Goal: Check status: Check status

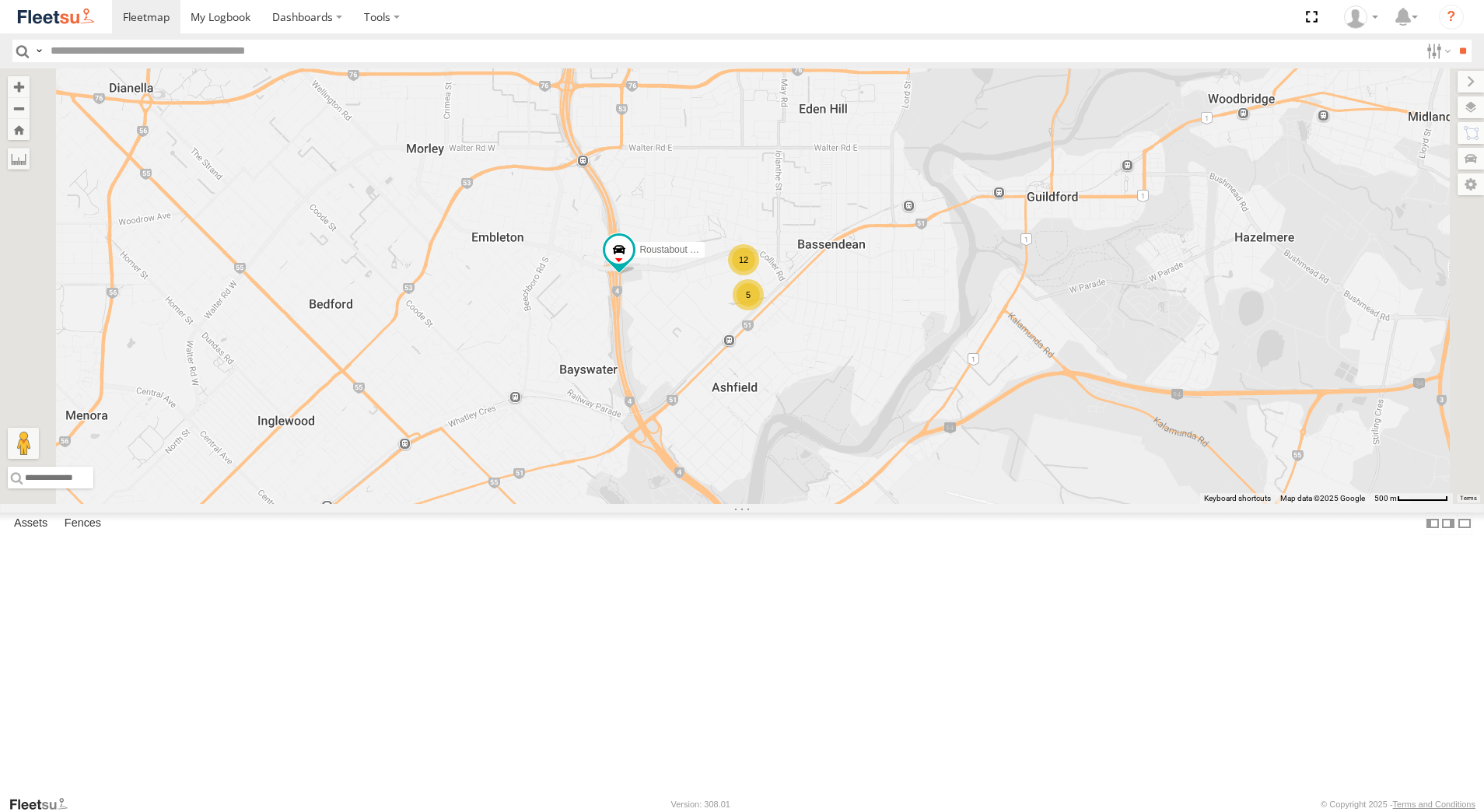
select select "**********"
click at [0, 0] on div "Dispatch" at bounding box center [0, 0] width 0 height 0
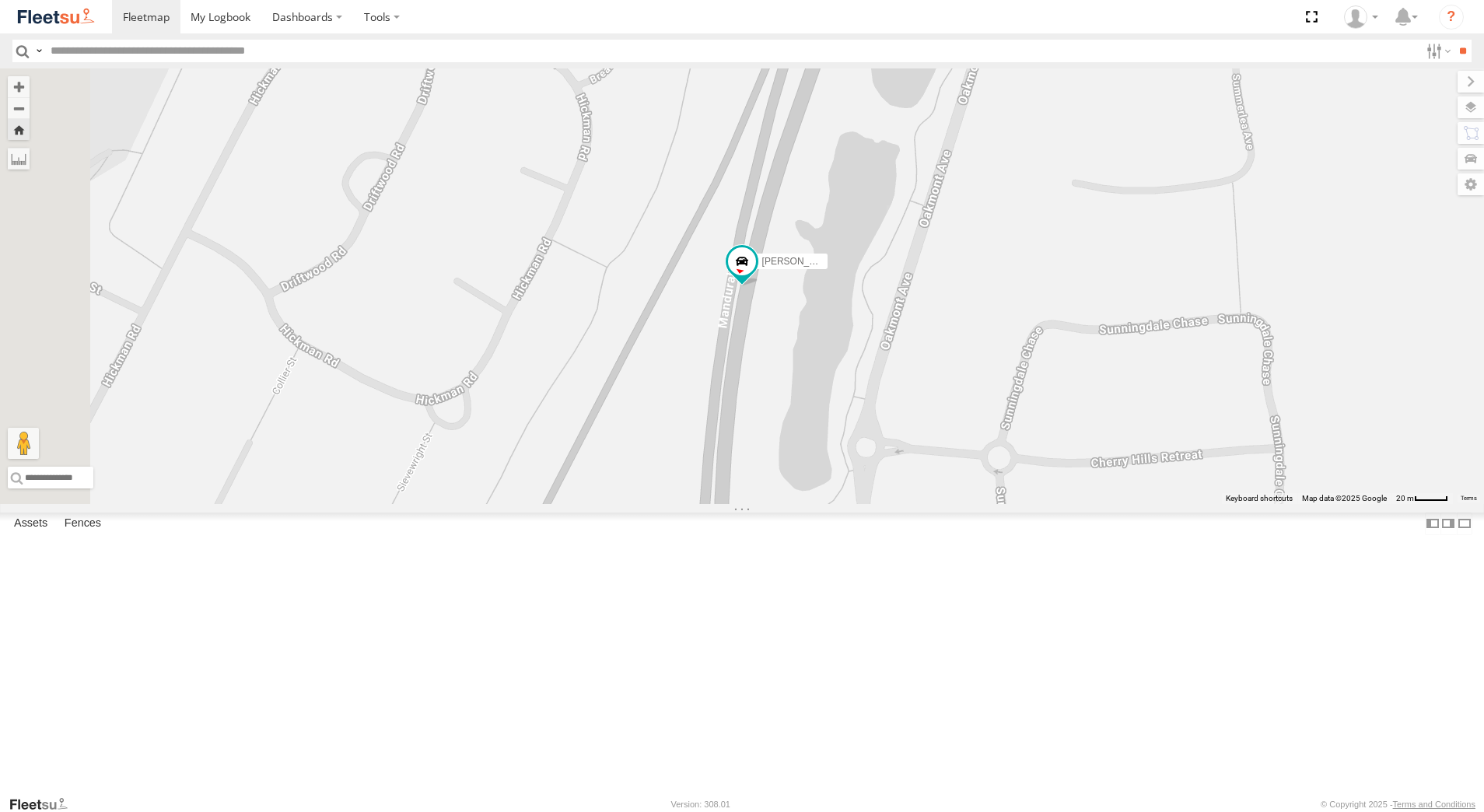
click at [0, 0] on div "Dispatch" at bounding box center [0, 0] width 0 height 0
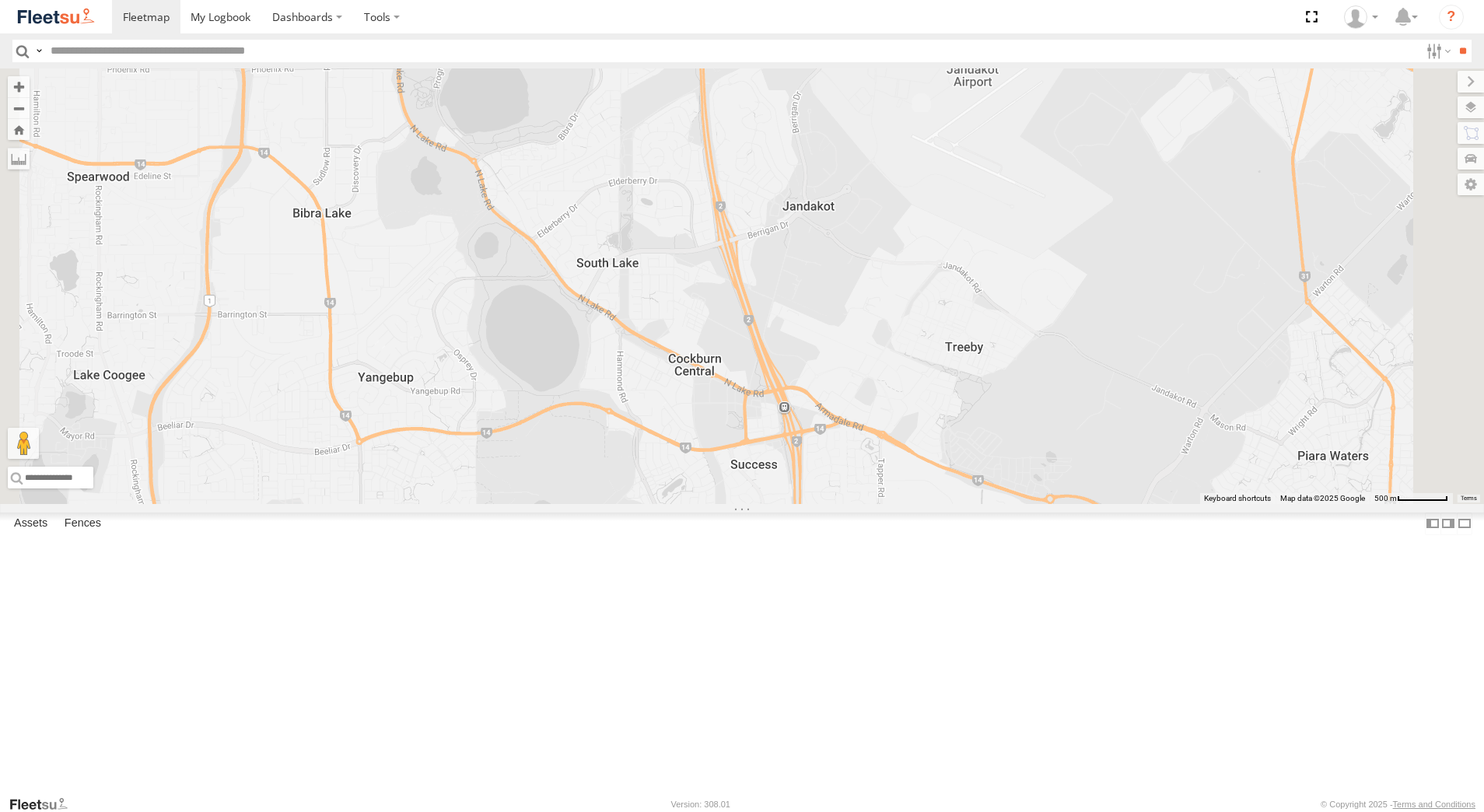
click at [0, 0] on div "[PERSON_NAME] - 1GOI925 -" at bounding box center [0, 0] width 0 height 0
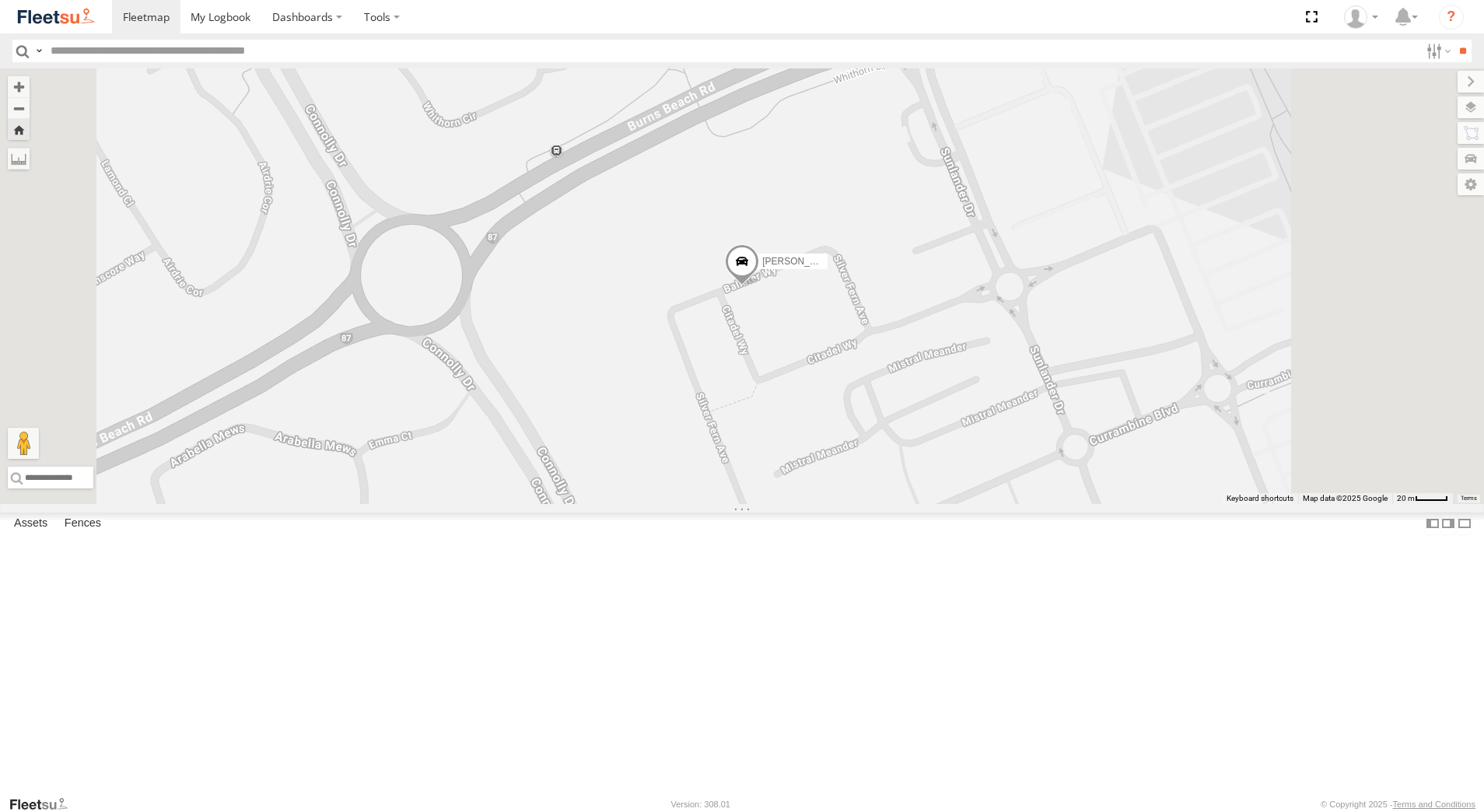
click at [759, 286] on span at bounding box center [741, 265] width 34 height 42
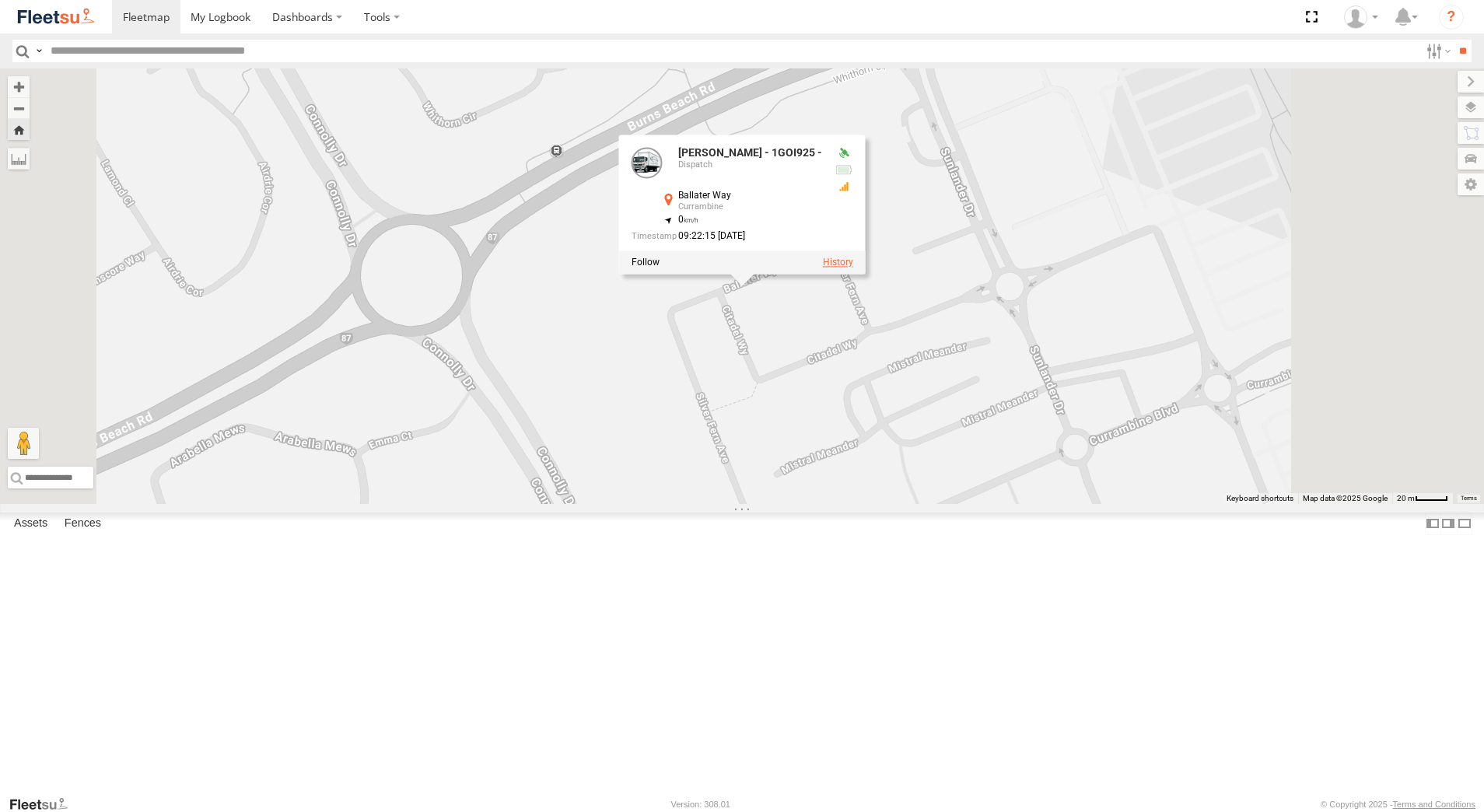
click at [853, 268] on label at bounding box center [838, 263] width 30 height 11
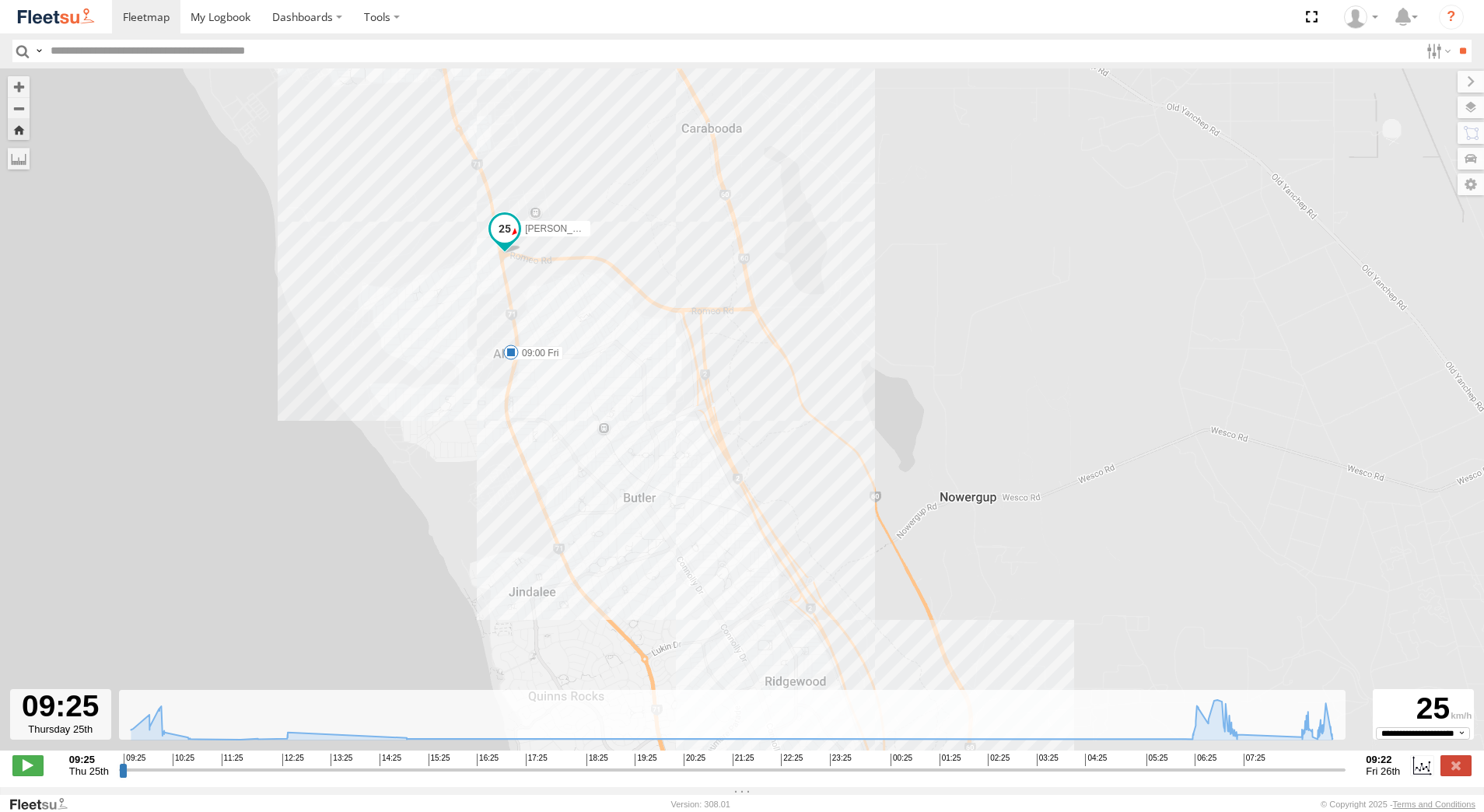
drag, startPoint x: 551, startPoint y: 213, endPoint x: 559, endPoint y: 329, distance: 116.3
click at [559, 329] on div "[PERSON_NAME] - 1GOI925 - 10:08 Thu 12:36 Thu 14:58 Thu 07:31 Fri 09:00 Fri" at bounding box center [742, 417] width 1484 height 698
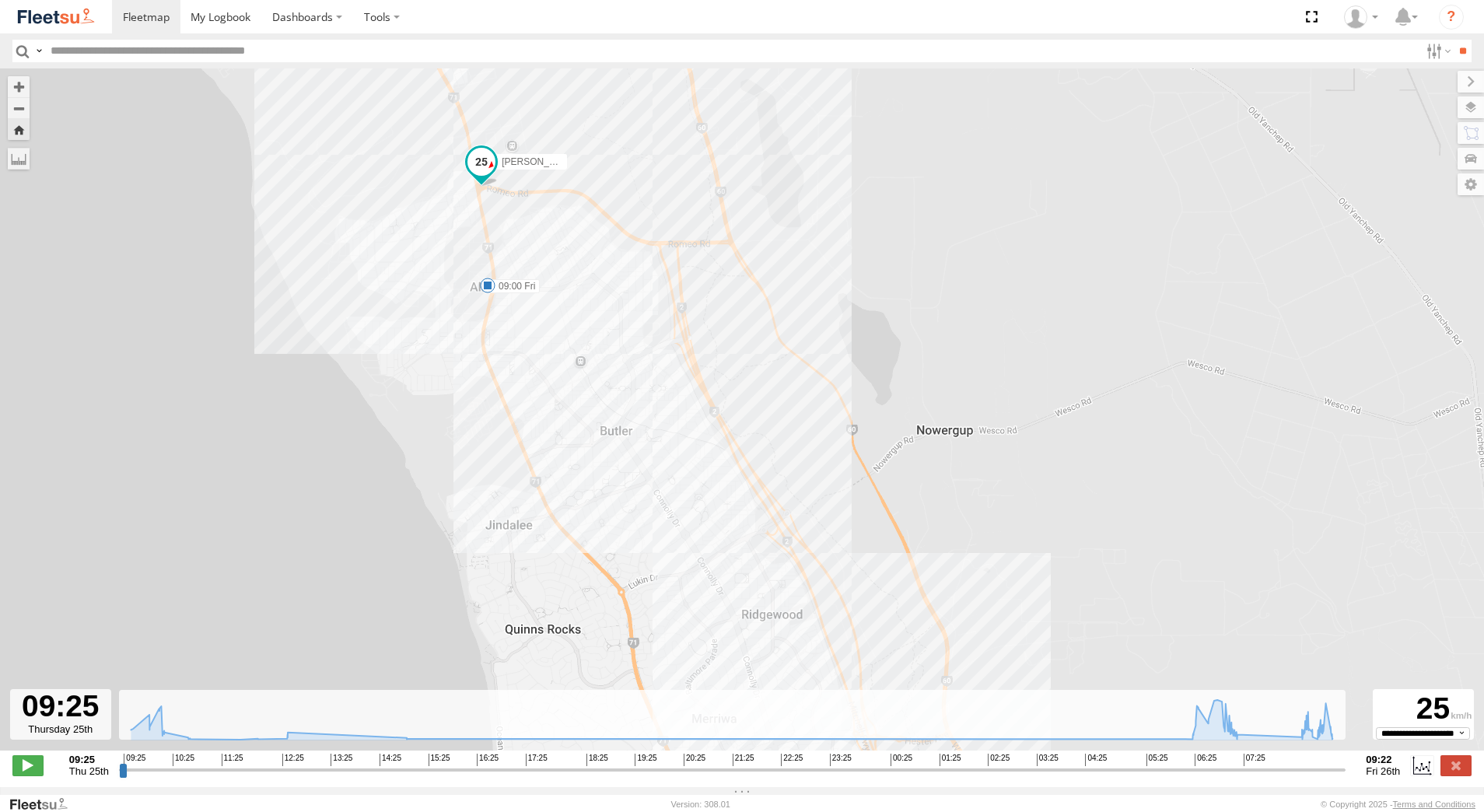
drag, startPoint x: 689, startPoint y: 545, endPoint x: 618, endPoint y: 408, distance: 154.3
click at [623, 420] on div "[PERSON_NAME] - 1GOI925 - 10:08 Thu 12:36 Thu 14:58 Thu 07:31 Fri 09:00 Fri" at bounding box center [742, 417] width 1484 height 698
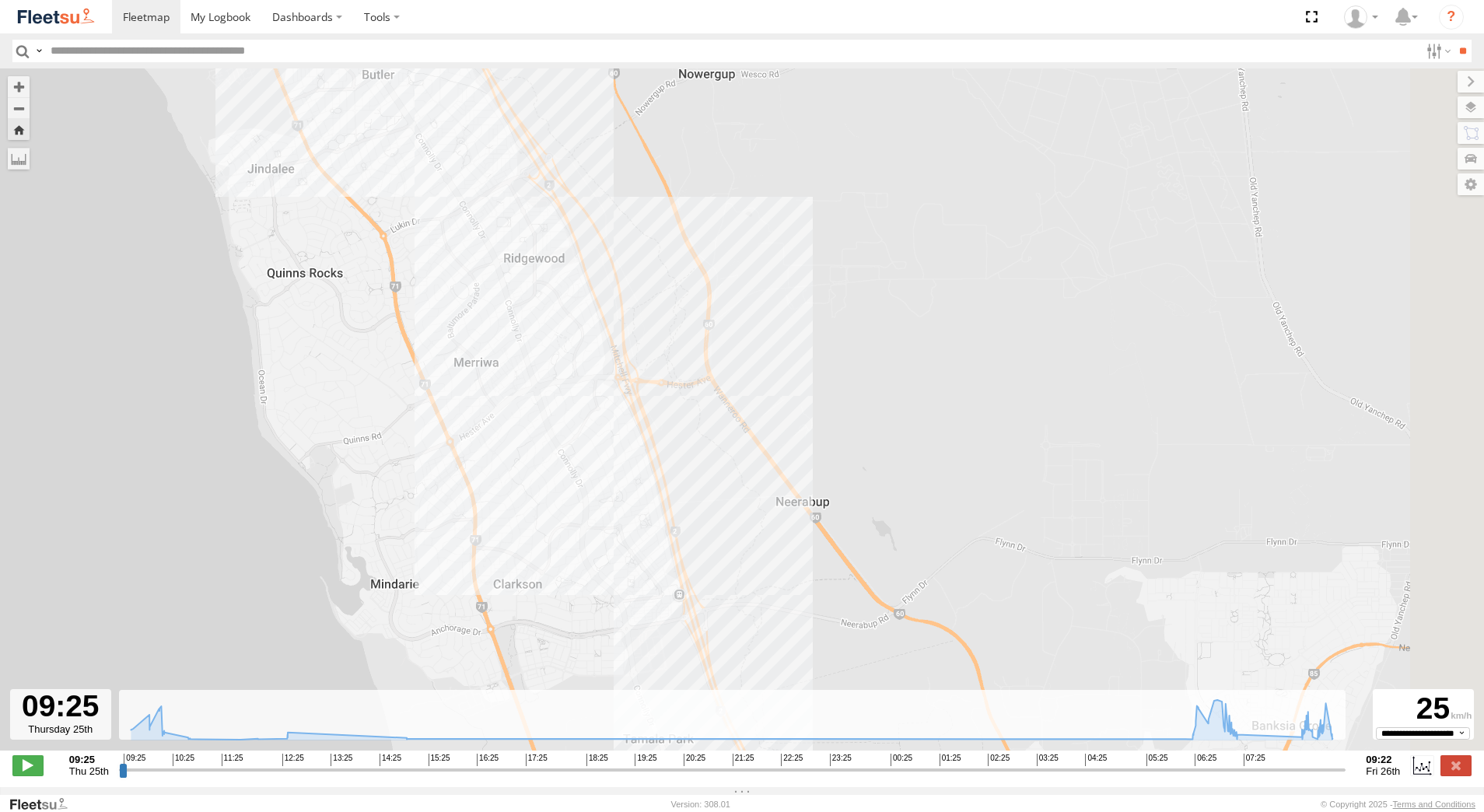
drag, startPoint x: 659, startPoint y: 487, endPoint x: 483, endPoint y: 281, distance: 270.9
click at [497, 297] on div "[PERSON_NAME] - 1GOI925 - 10:08 Thu 12:36 Thu 14:58 Thu 07:31 Fri 09:00 Fri" at bounding box center [742, 417] width 1484 height 698
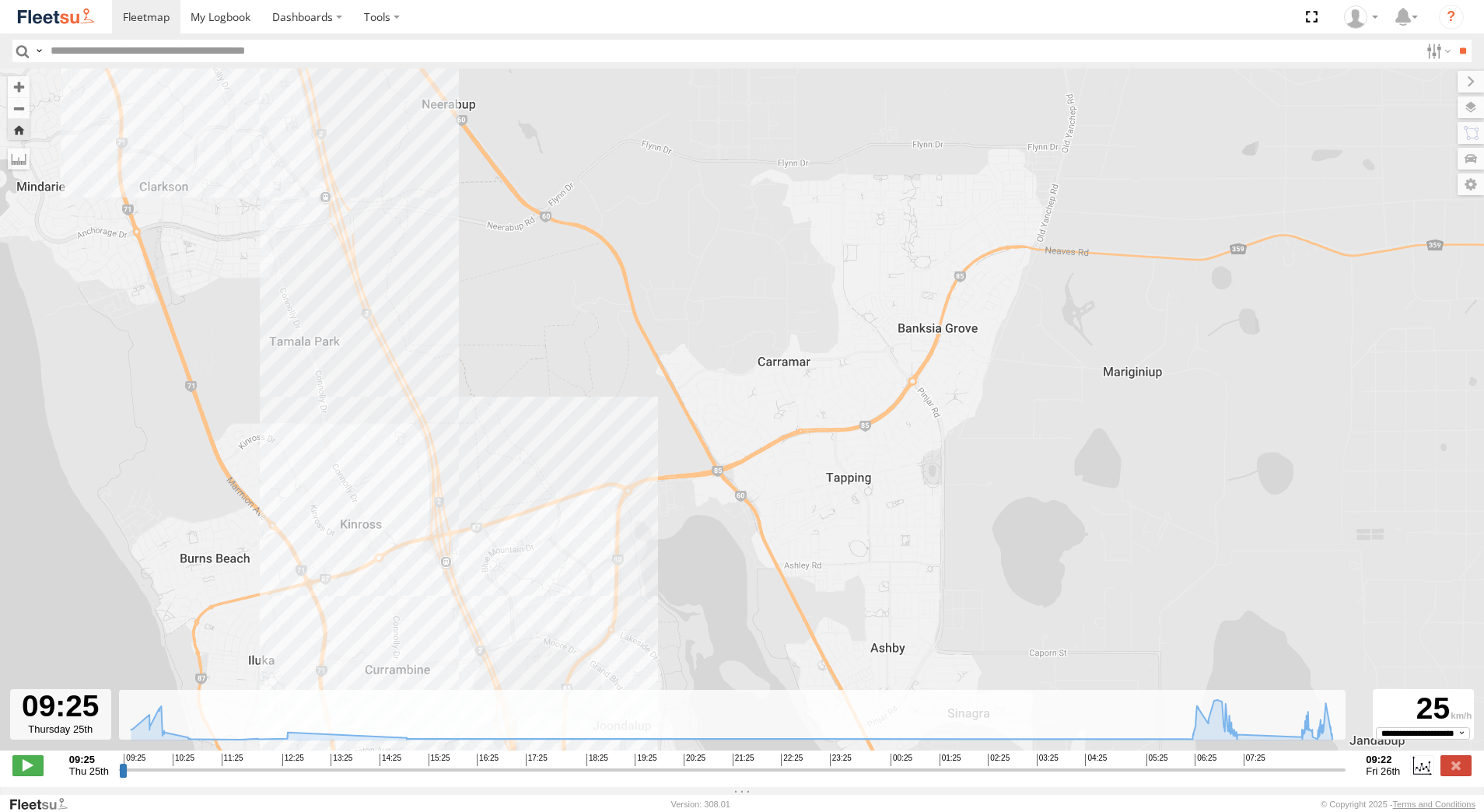
drag, startPoint x: 484, startPoint y: 339, endPoint x: 486, endPoint y: 226, distance: 113.0
click at [484, 302] on div "[PERSON_NAME] - 1GOI925 - 10:08 Thu 12:36 Thu 14:58 Thu 07:31 Fri 09:00 Fri" at bounding box center [742, 417] width 1484 height 698
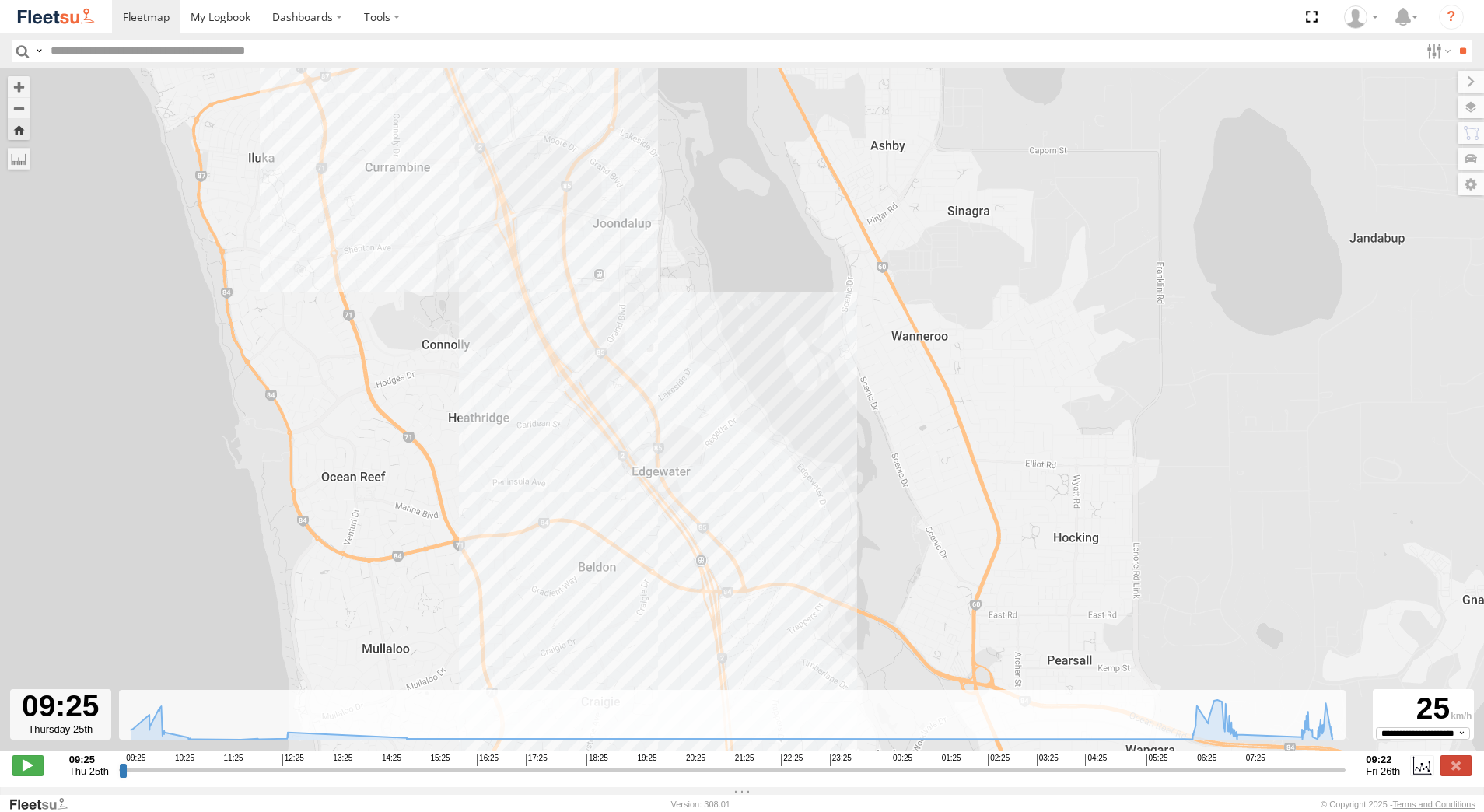
drag, startPoint x: 401, startPoint y: 193, endPoint x: 572, endPoint y: 660, distance: 497.3
click at [570, 659] on div "[PERSON_NAME] - 1GOI925 - 10:08 Thu 12:36 Thu 14:58 Thu 07:31 Fri 09:00 Fri" at bounding box center [742, 417] width 1484 height 698
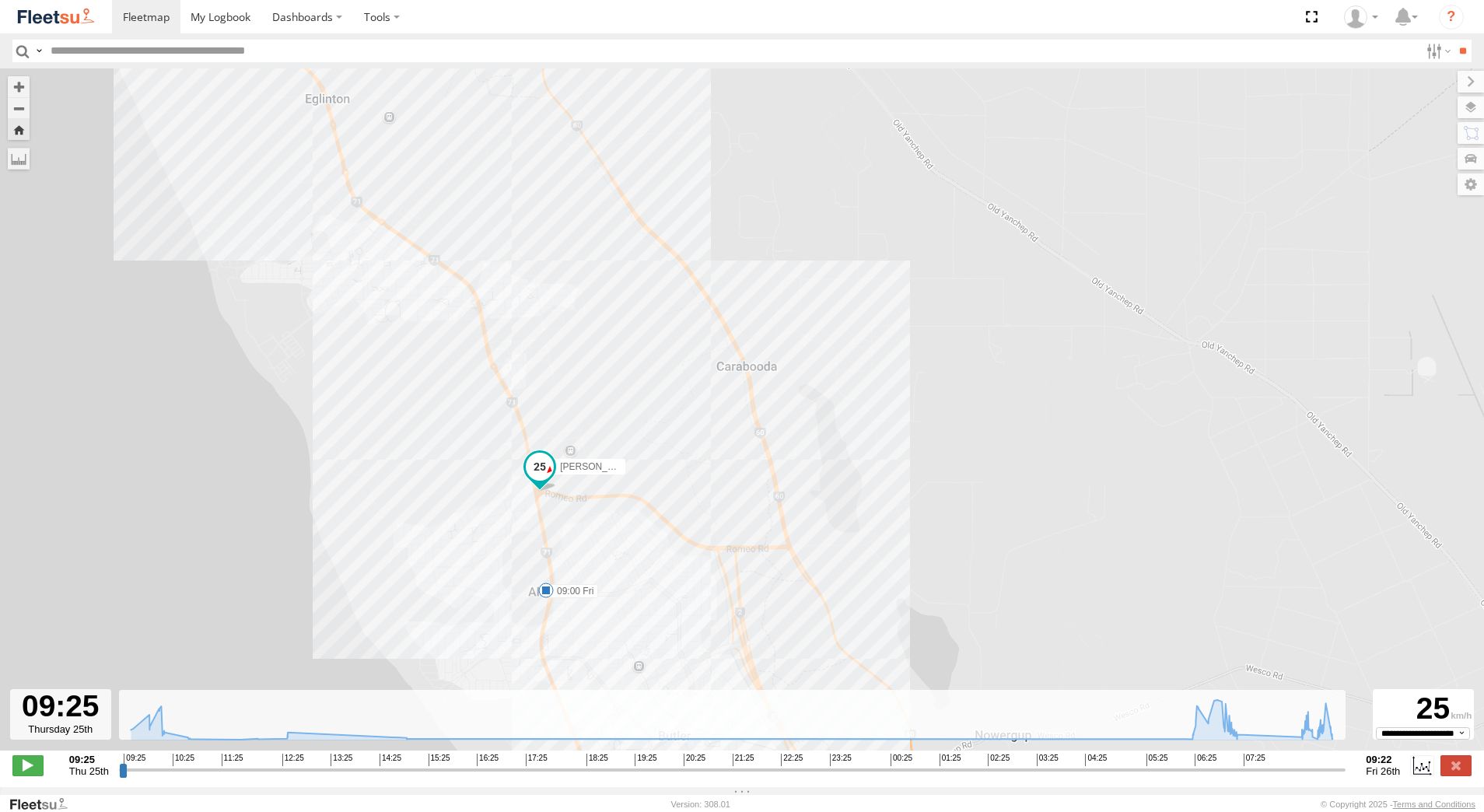
drag, startPoint x: 453, startPoint y: 408, endPoint x: 504, endPoint y: 704, distance: 300.4
click at [504, 704] on div "To navigate the map with touch gestures double-tap and hold your finger on the …" at bounding box center [742, 427] width 1484 height 718
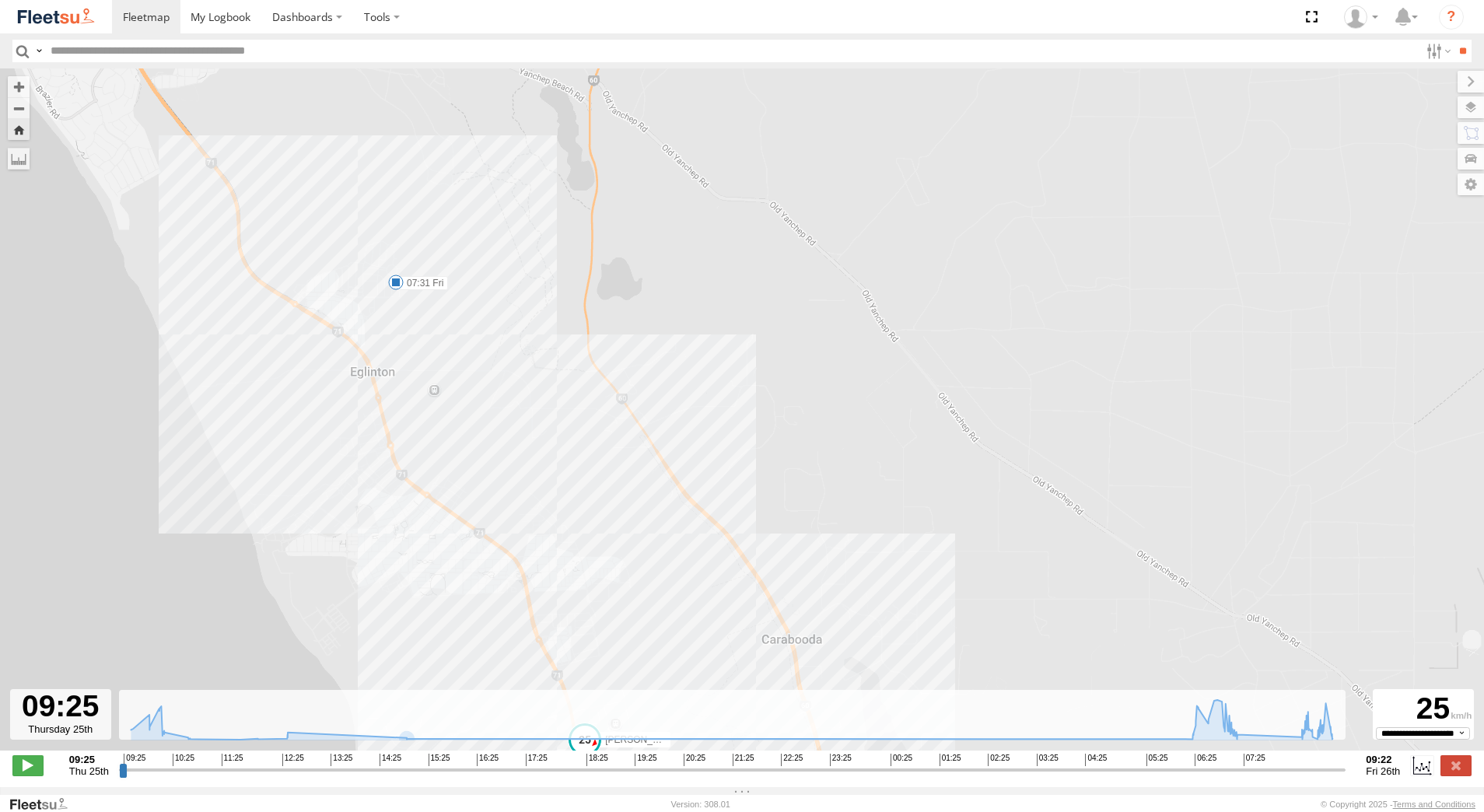
click at [397, 288] on span at bounding box center [395, 282] width 16 height 16
drag, startPoint x: 540, startPoint y: 474, endPoint x: 417, endPoint y: 298, distance: 214.7
click at [419, 302] on div "[PERSON_NAME] - 1GOI925 - 10:08 Thu 12:36 Thu 14:58 Thu 07:31 Fri 09:00 Fri 07:…" at bounding box center [742, 417] width 1484 height 698
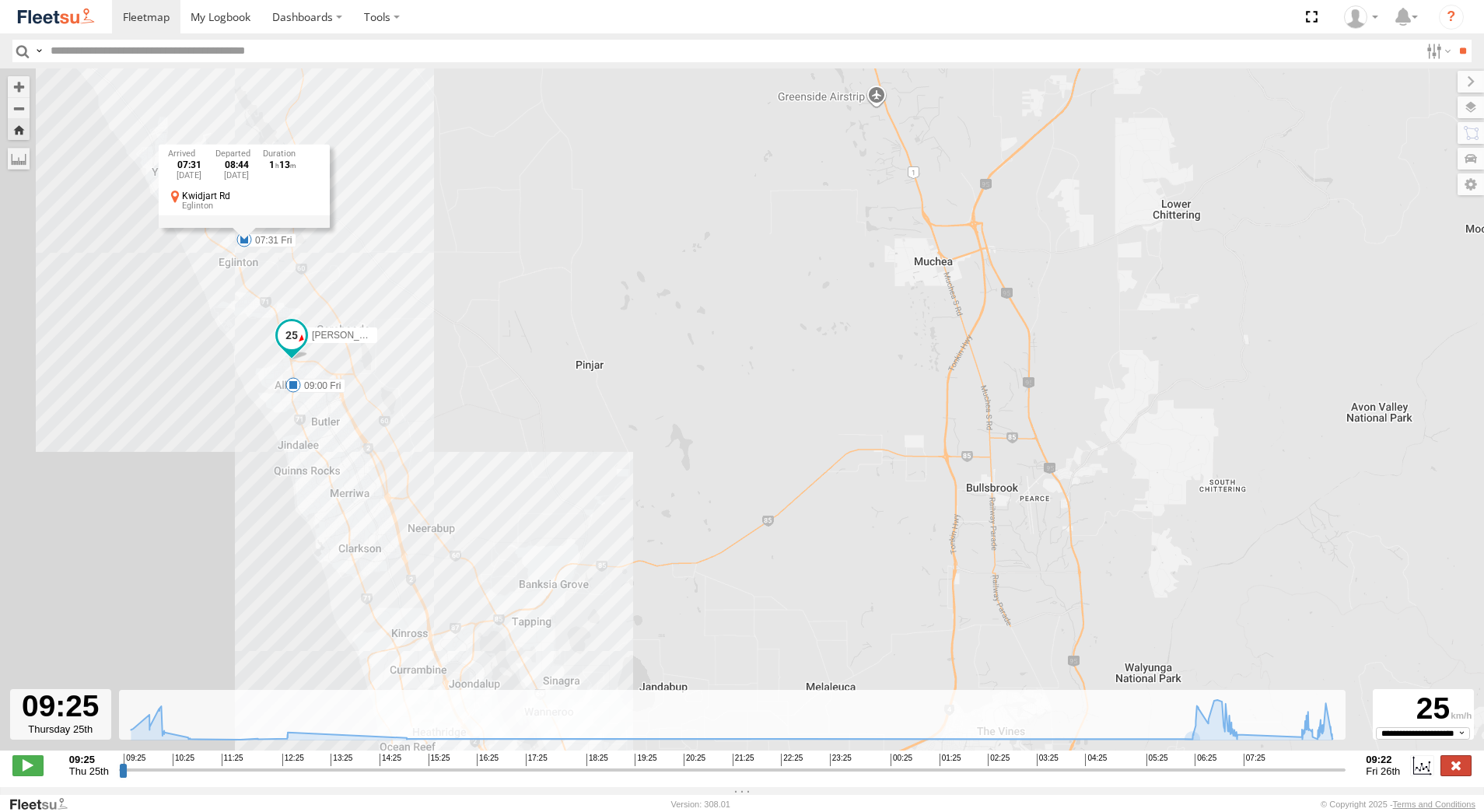
click at [1459, 769] on label at bounding box center [1456, 765] width 31 height 20
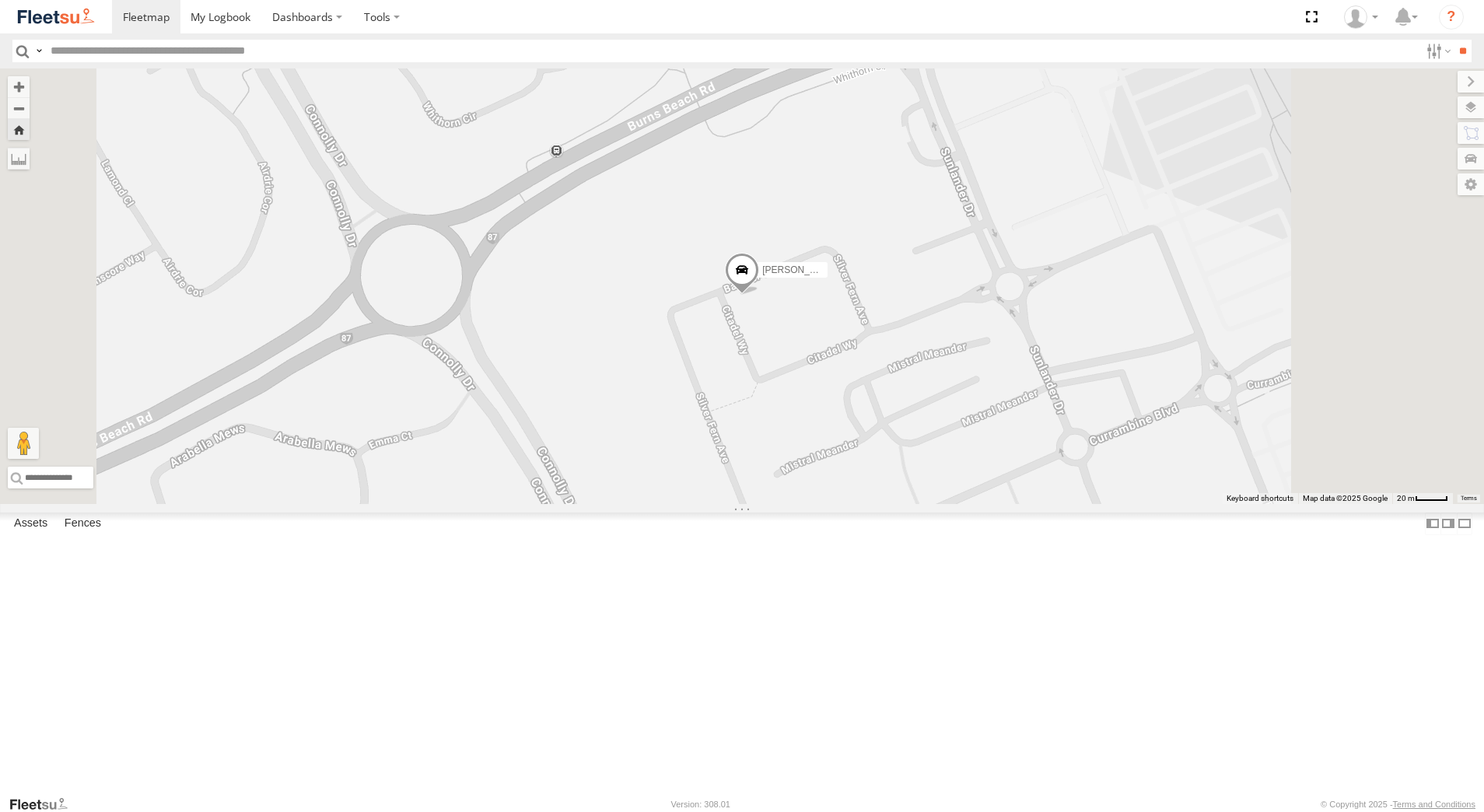
scroll to position [155, 0]
click at [0, 0] on div "[PERSON_NAME] - 1GOI926 - 0475 377 301" at bounding box center [0, 0] width 0 height 0
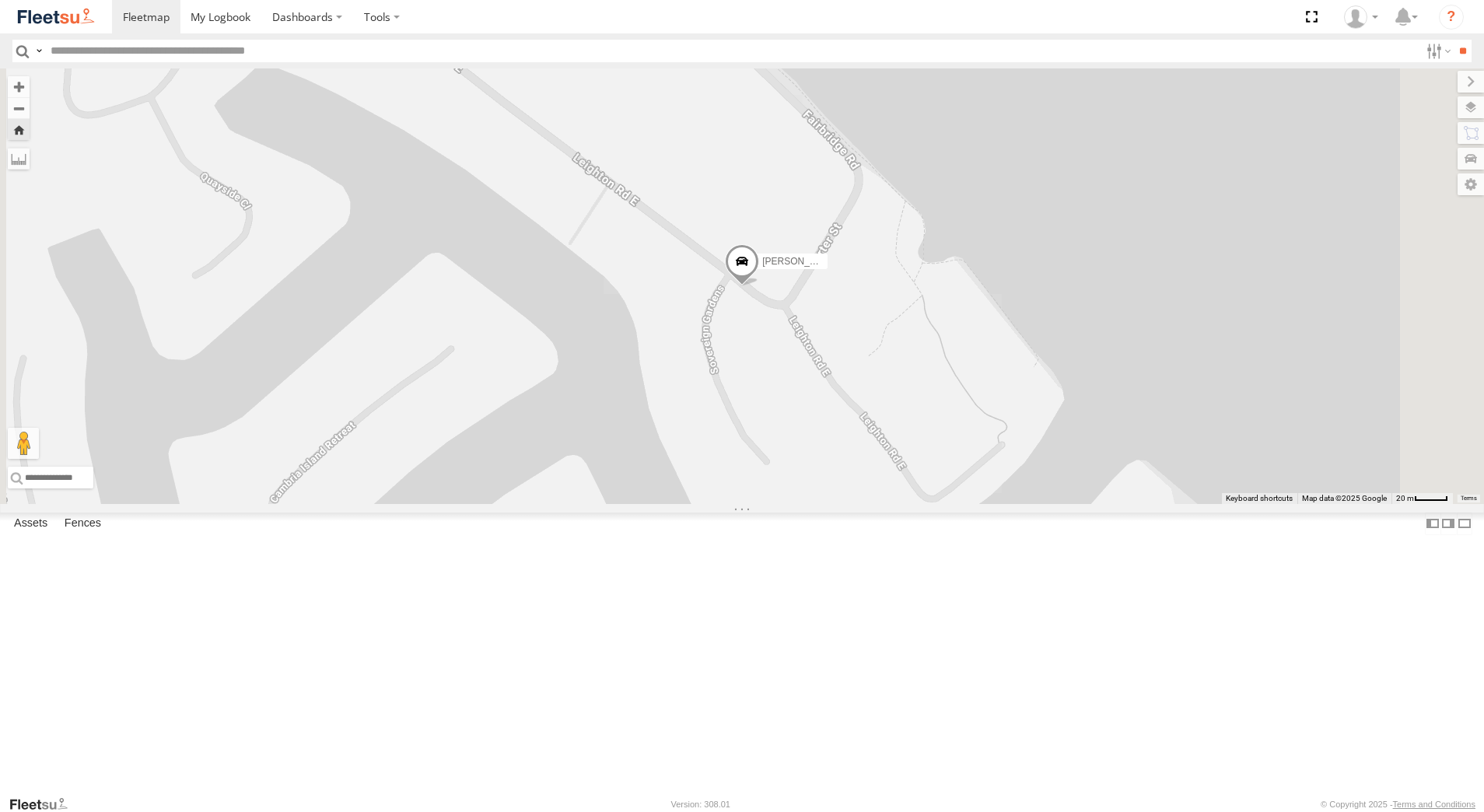
click at [759, 286] on span at bounding box center [741, 265] width 34 height 42
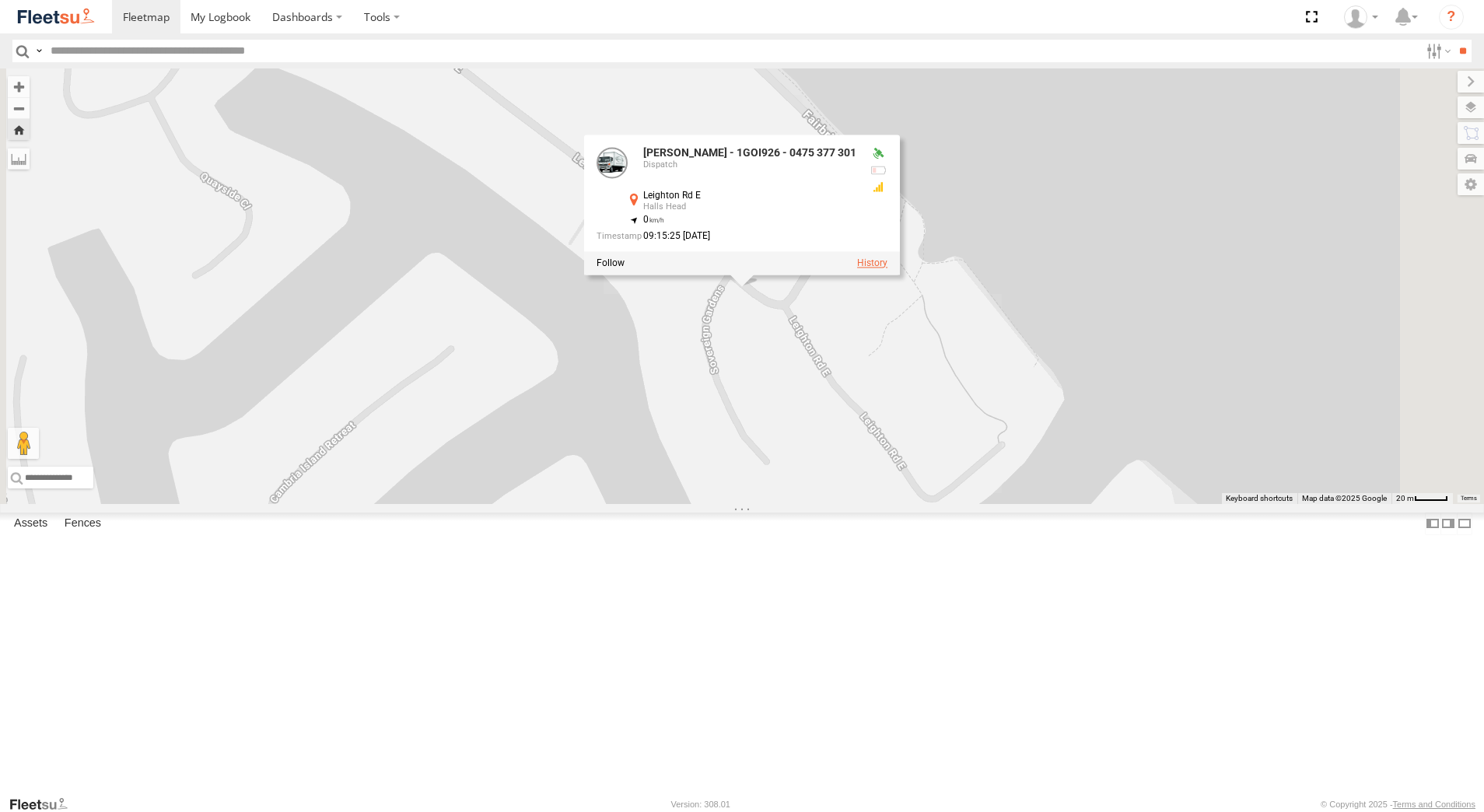
click at [887, 268] on label at bounding box center [872, 263] width 30 height 11
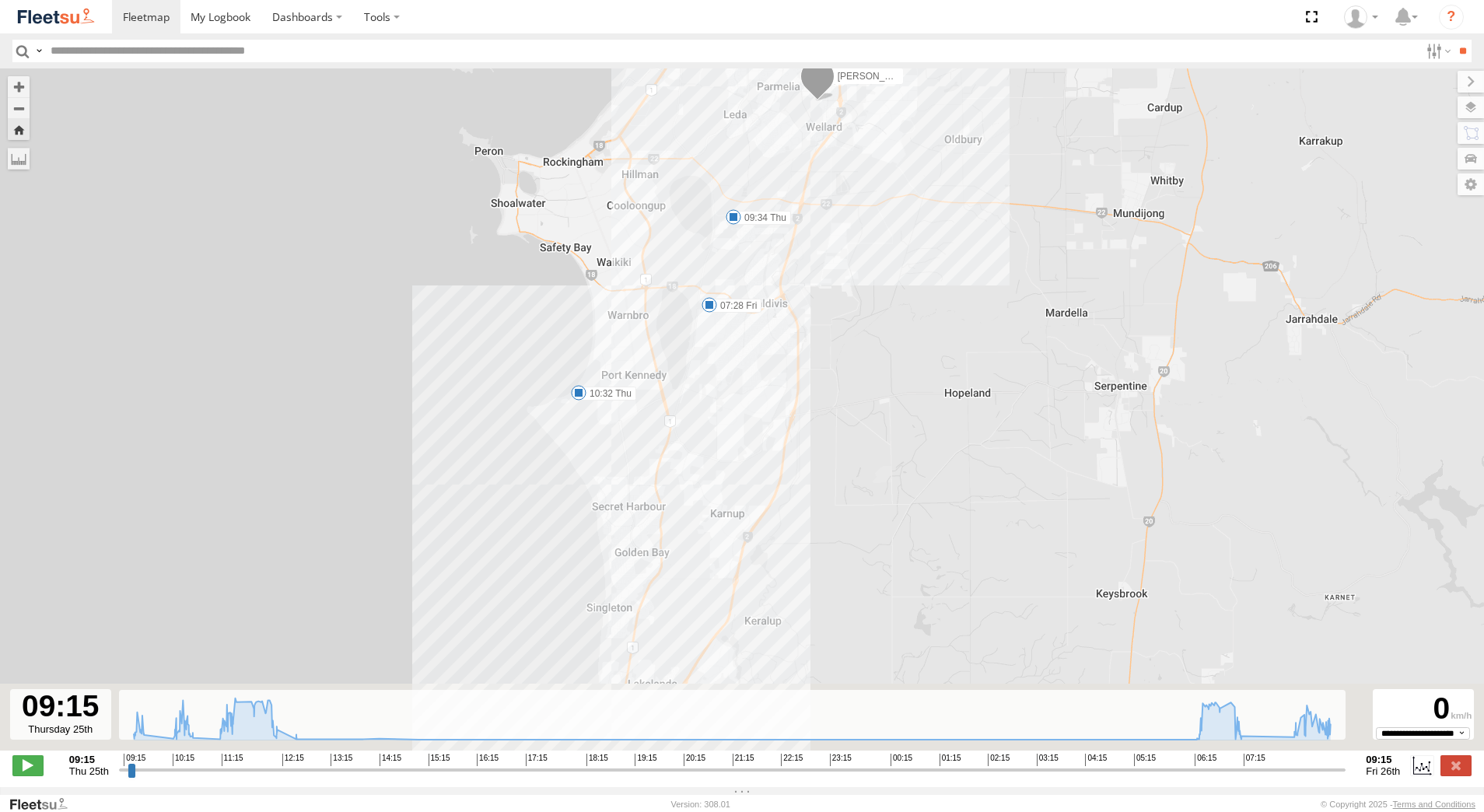
drag, startPoint x: 724, startPoint y: 552, endPoint x: 776, endPoint y: 397, distance: 163.5
click at [771, 405] on div "[PERSON_NAME] - 1GOI926 - 0475 377 301 09:34 Thu 10:32 Thu 12:13 Thu 07:28 Fri …" at bounding box center [742, 417] width 1484 height 698
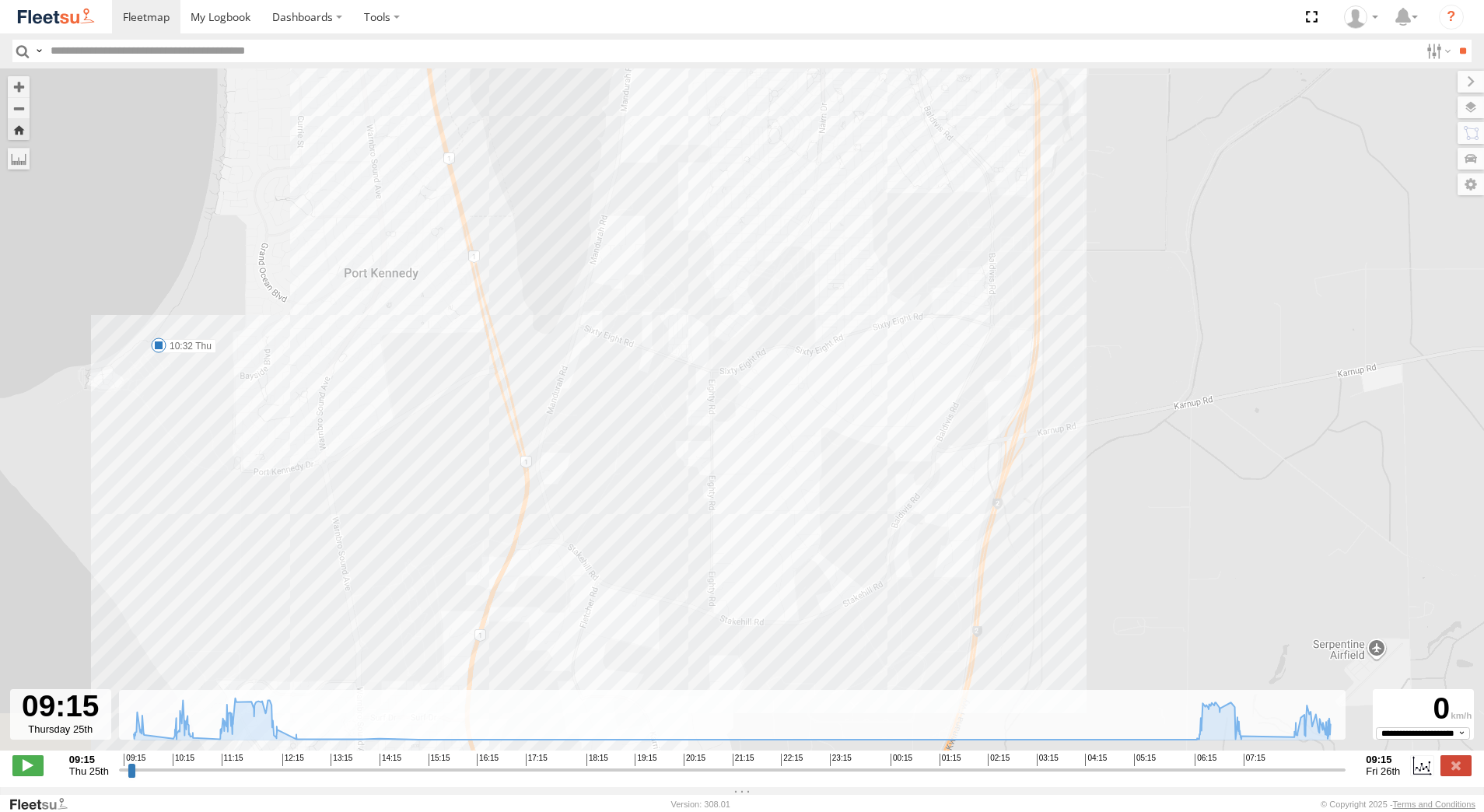
drag, startPoint x: 659, startPoint y: 390, endPoint x: 760, endPoint y: 239, distance: 181.7
click at [755, 248] on div "[PERSON_NAME] - 1GOI926 - 0475 377 301 09:34 Thu 10:32 Thu 12:13 Thu 07:28 Fri …" at bounding box center [742, 417] width 1484 height 698
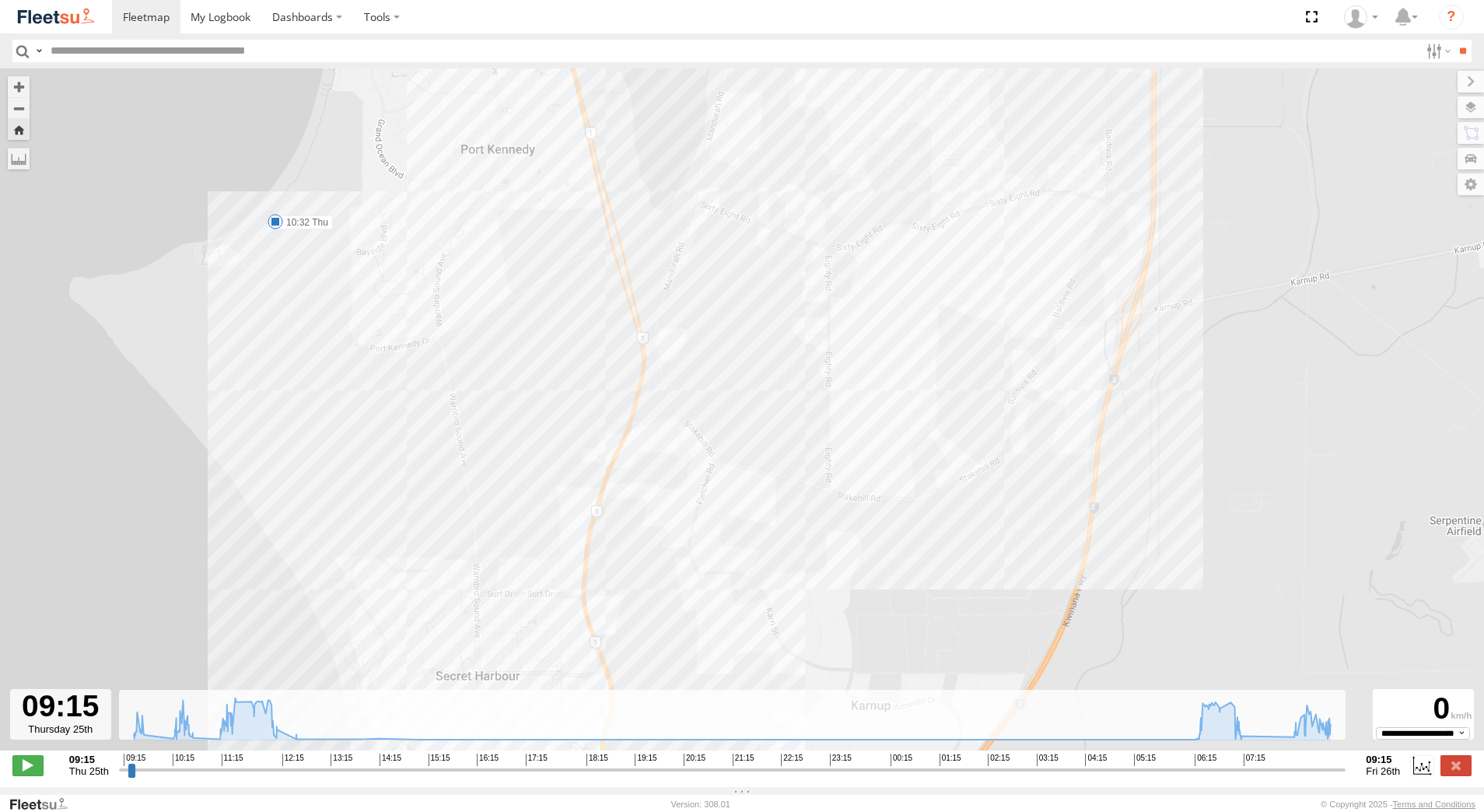
drag, startPoint x: 899, startPoint y: 160, endPoint x: 745, endPoint y: 475, distance: 350.6
click at [747, 473] on div "[PERSON_NAME] - 1GOI926 - 0475 377 301 09:34 Thu 10:32 Thu 12:13 Thu 07:28 Fri …" at bounding box center [742, 417] width 1484 height 698
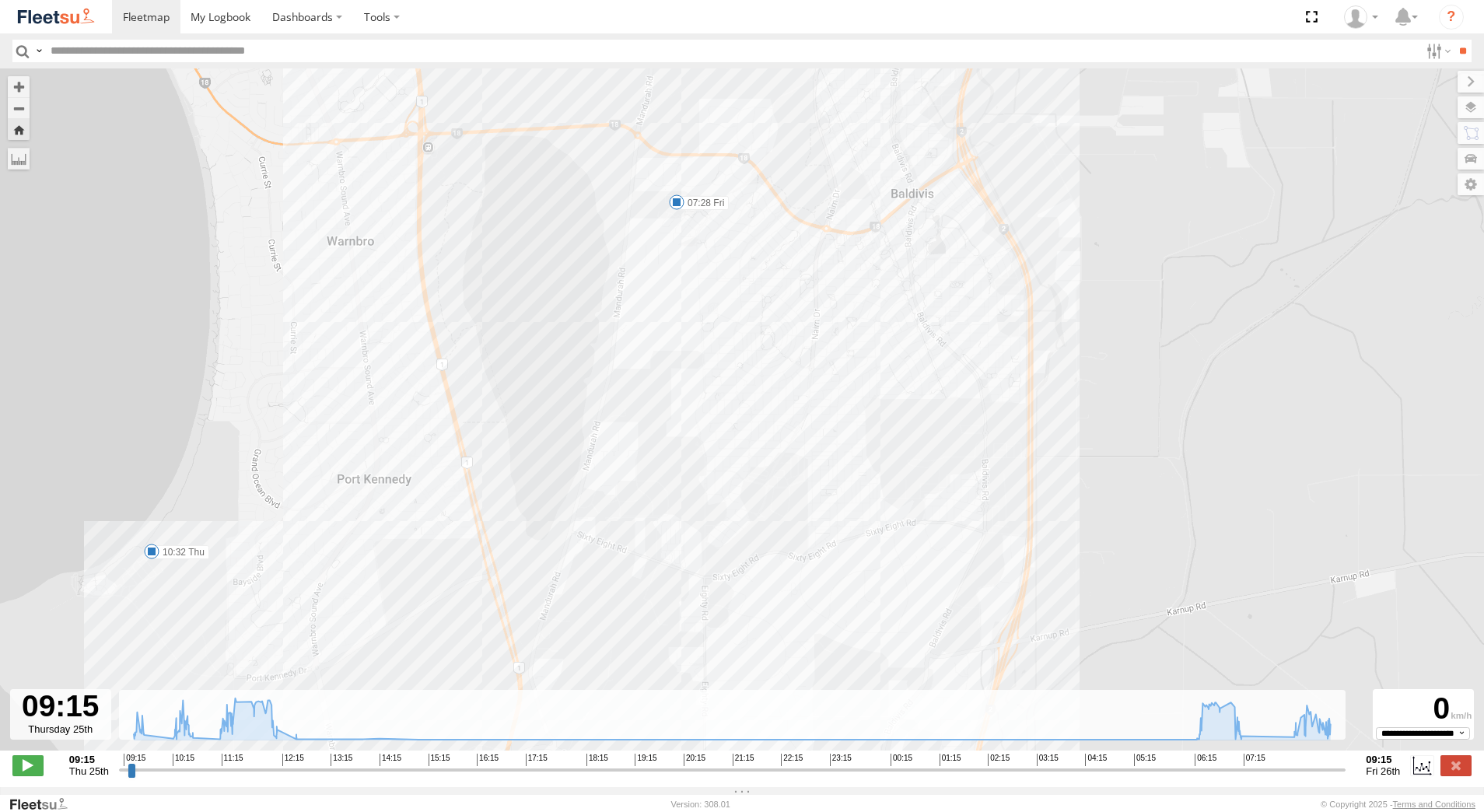
drag, startPoint x: 739, startPoint y: 373, endPoint x: 818, endPoint y: 298, distance: 108.9
click at [803, 320] on div "[PERSON_NAME] - 1GOI926 - 0475 377 301 09:34 Thu 10:32 Thu 12:13 Thu 07:28 Fri …" at bounding box center [742, 417] width 1484 height 698
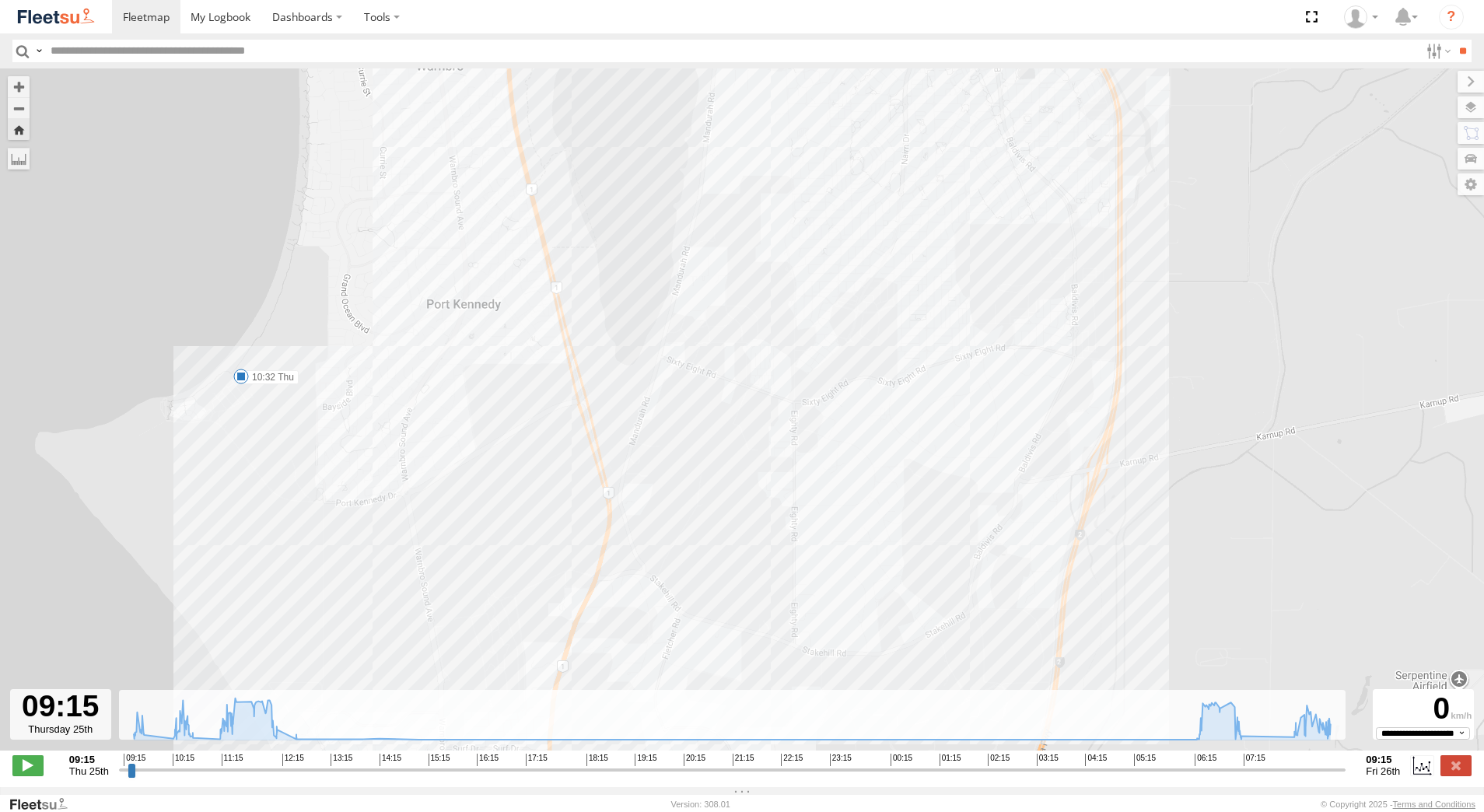
drag, startPoint x: 757, startPoint y: 541, endPoint x: 810, endPoint y: 330, distance: 217.6
click at [799, 356] on div "[PERSON_NAME] - 1GOI926 - 0475 377 301 09:34 Thu 10:32 Thu 12:13 Thu 07:28 Fri …" at bounding box center [742, 417] width 1484 height 698
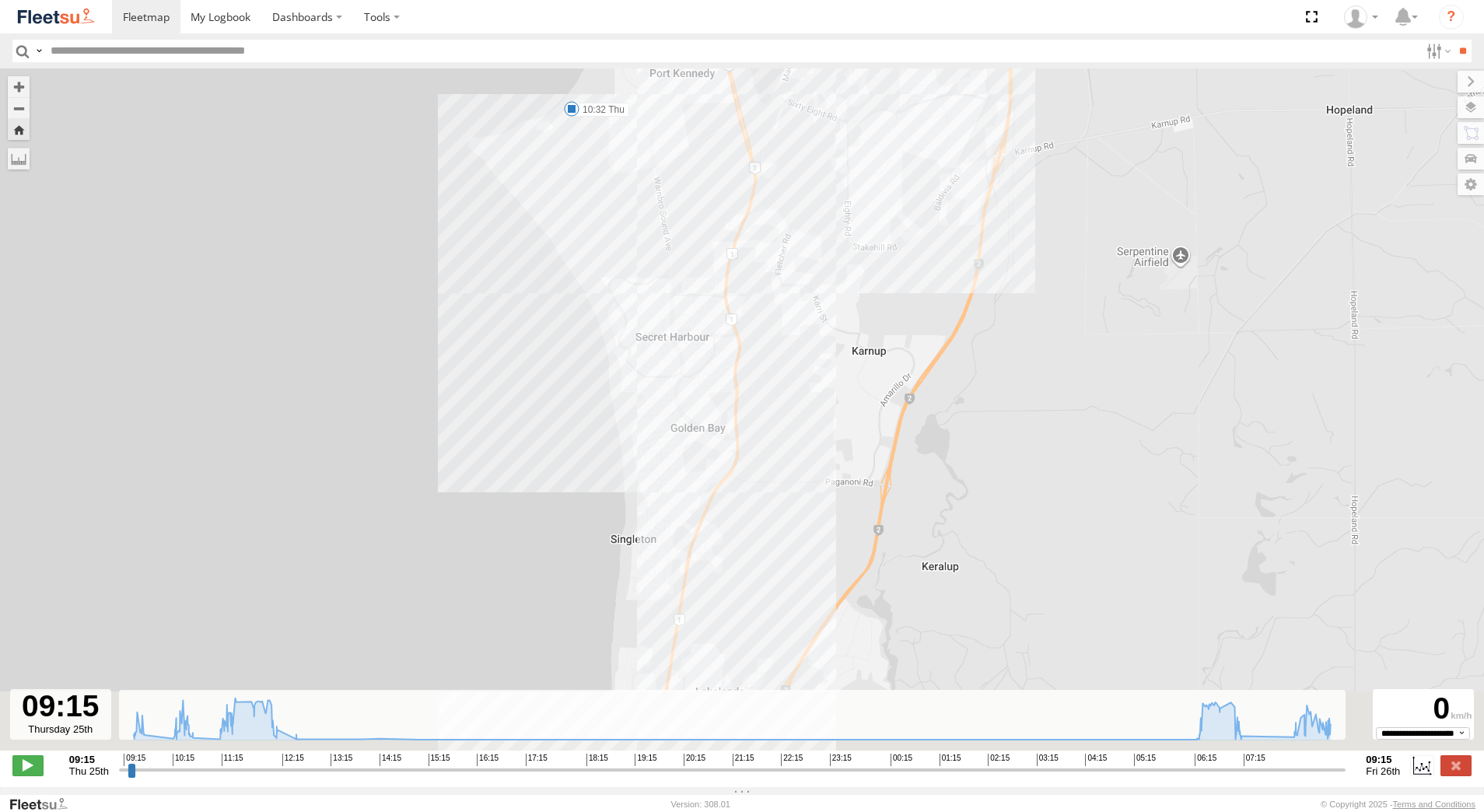
drag, startPoint x: 783, startPoint y: 527, endPoint x: 812, endPoint y: 328, distance: 201.1
click at [810, 343] on div "[PERSON_NAME] - 1GOI926 - 0475 377 301 09:34 Thu 10:32 Thu 12:13 Thu 07:28 Fri …" at bounding box center [742, 417] width 1484 height 698
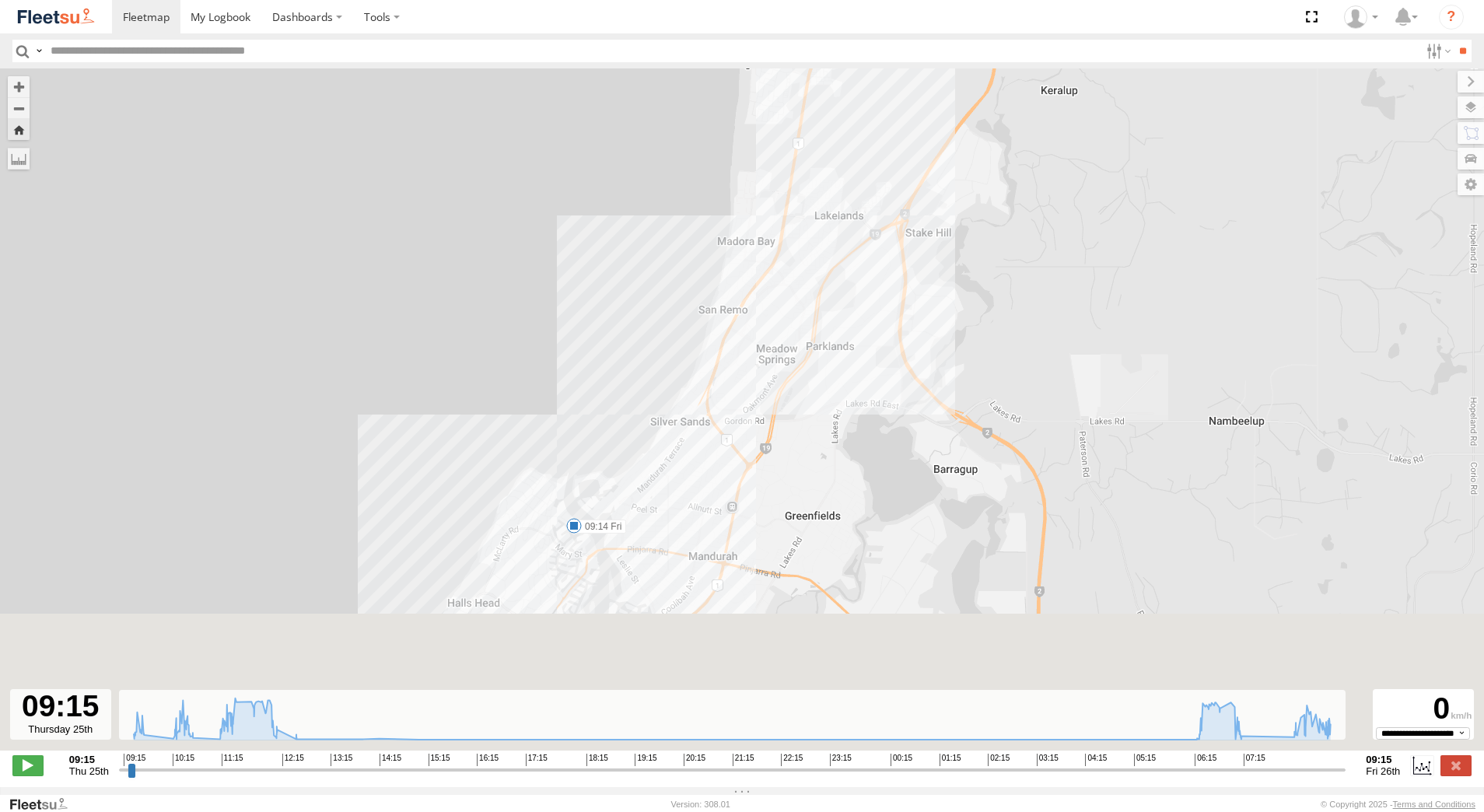
drag, startPoint x: 715, startPoint y: 555, endPoint x: 820, endPoint y: 328, distance: 250.1
click at [802, 357] on div "[PERSON_NAME] - 1GOI926 - 0475 377 301 09:34 Thu 10:32 Thu 12:13 Thu 07:28 Fri …" at bounding box center [742, 417] width 1484 height 698
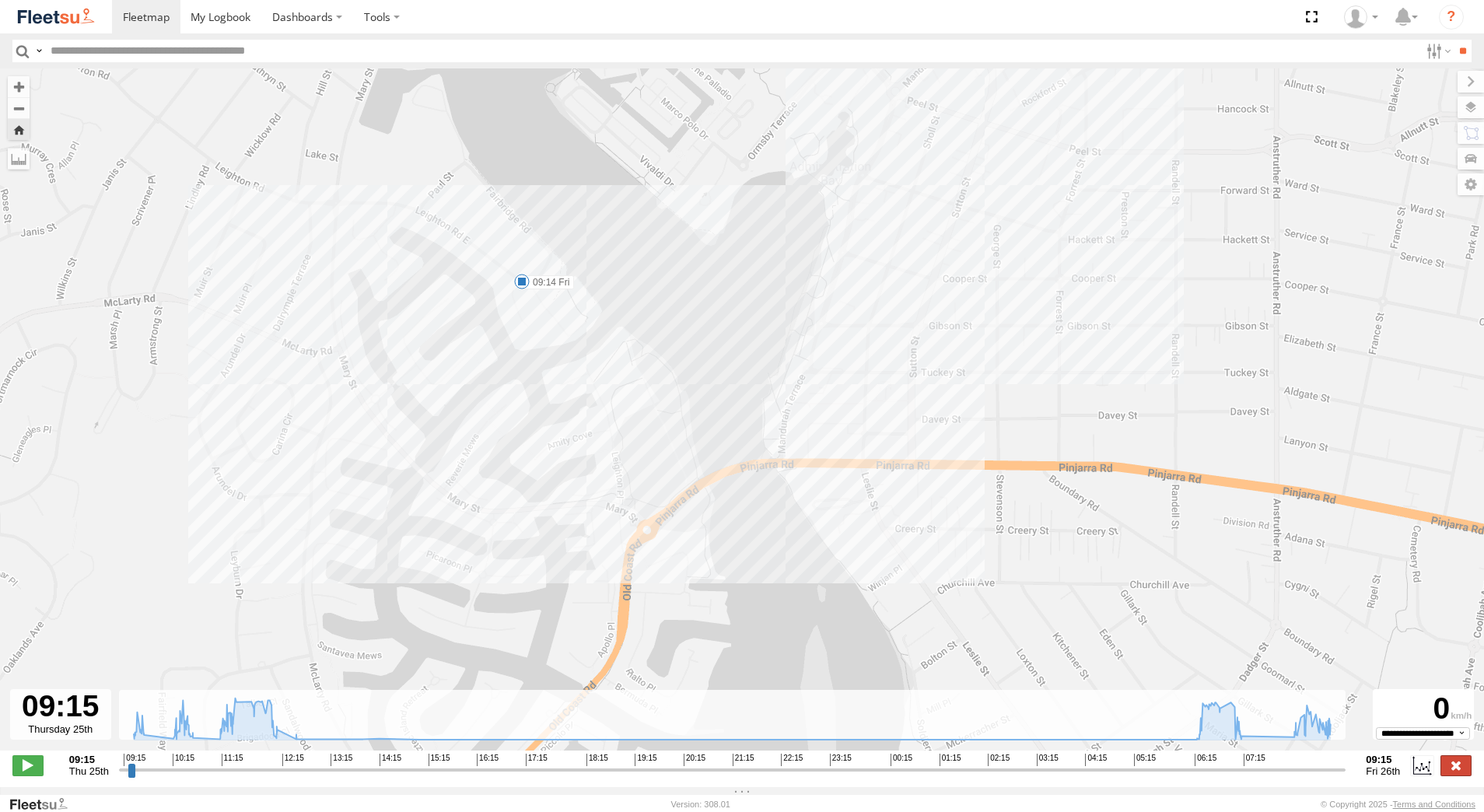
click at [1458, 771] on label at bounding box center [1456, 765] width 31 height 20
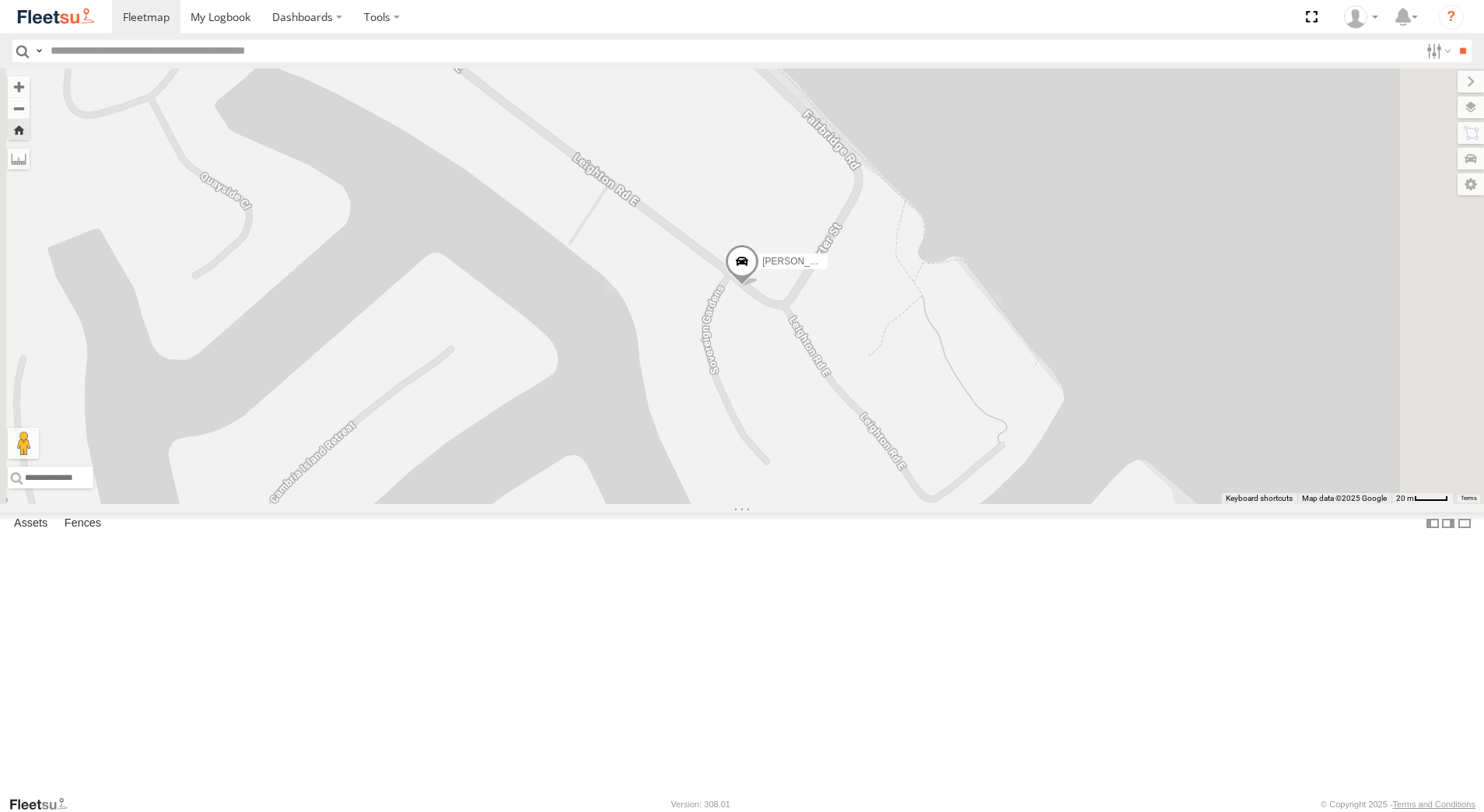
scroll to position [311, 0]
click at [0, 0] on div "[PERSON_NAME] - 1IJS864 Dispatch" at bounding box center [0, 0] width 0 height 0
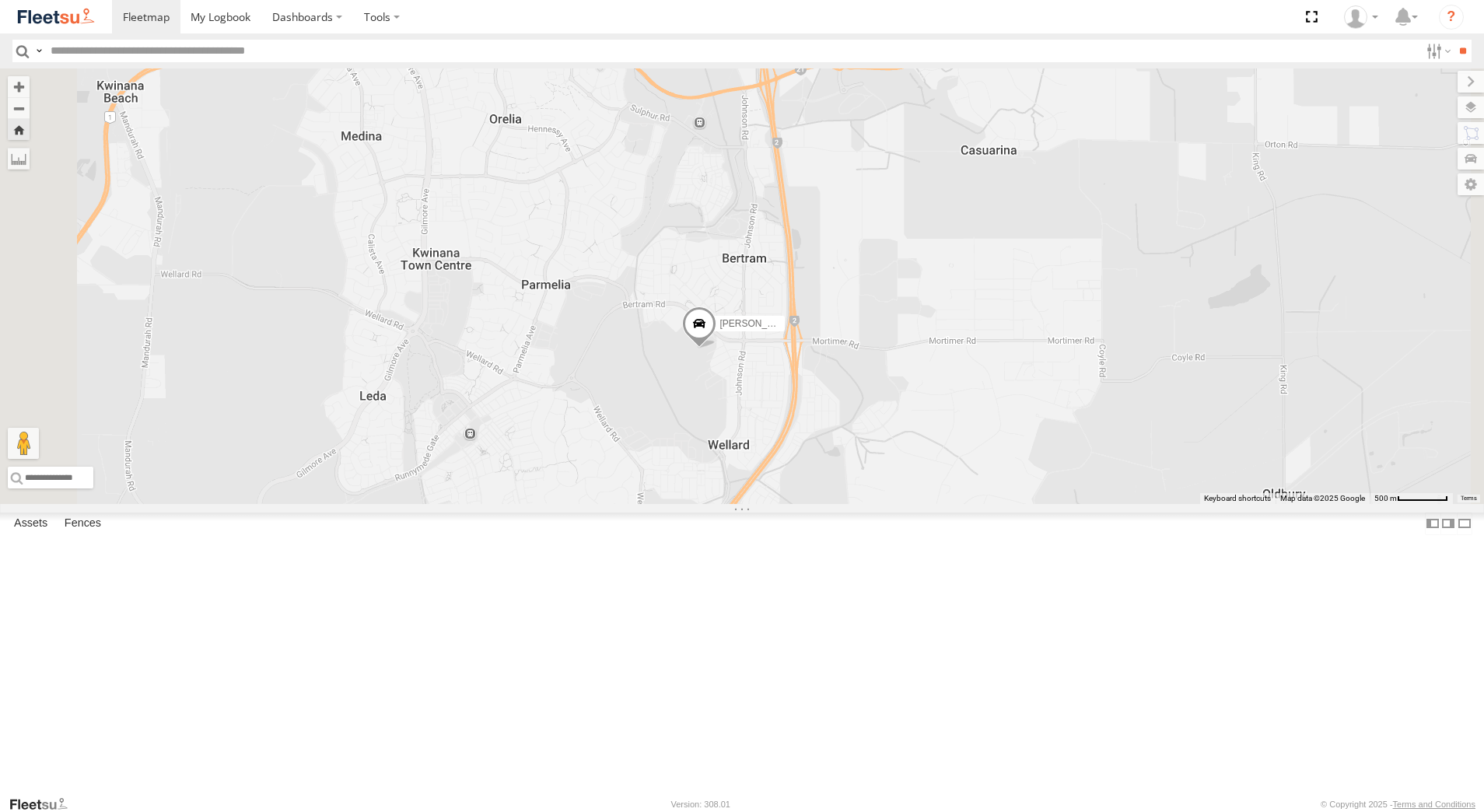
click at [716, 349] on span at bounding box center [698, 328] width 34 height 42
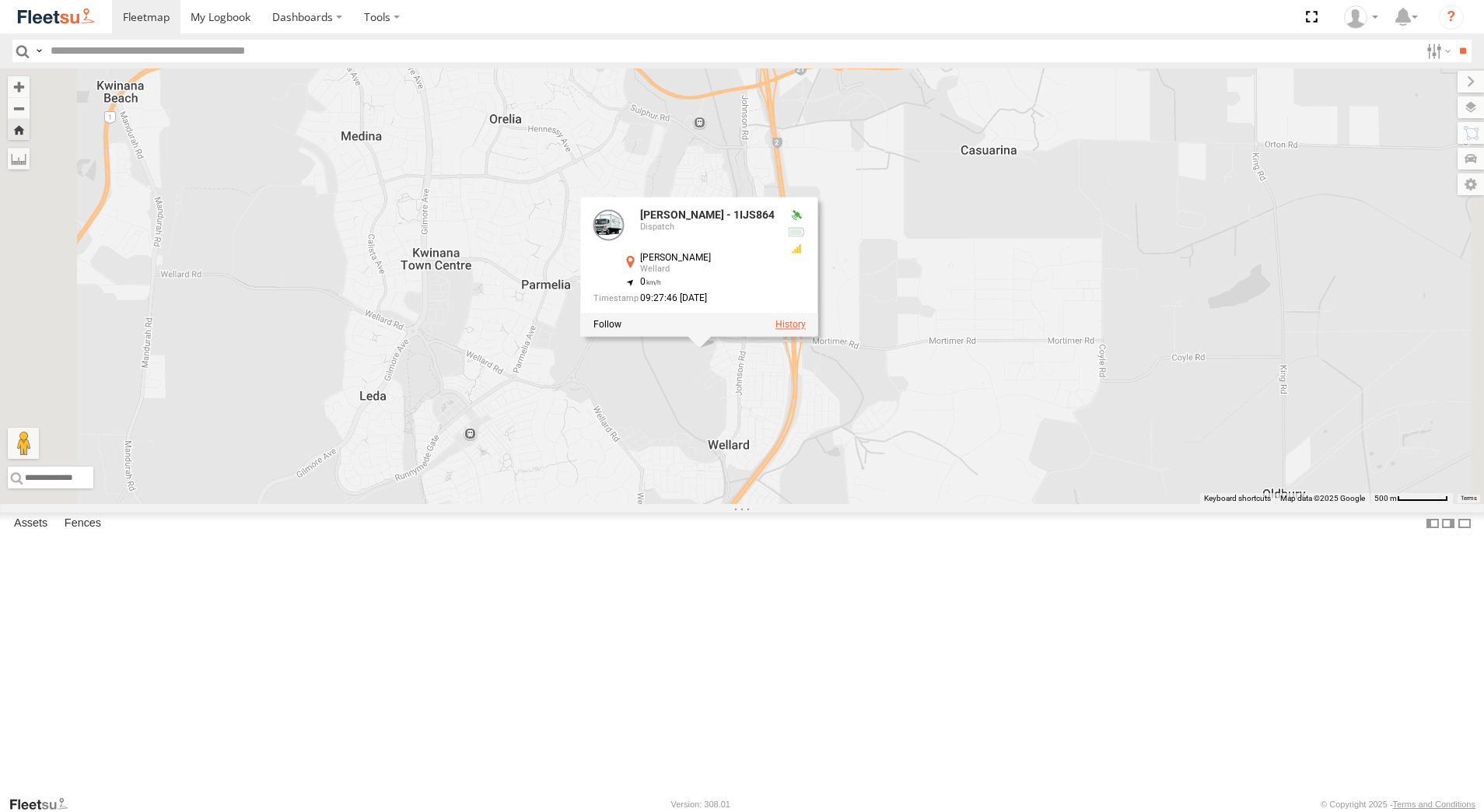
click at [806, 330] on label at bounding box center [790, 325] width 30 height 11
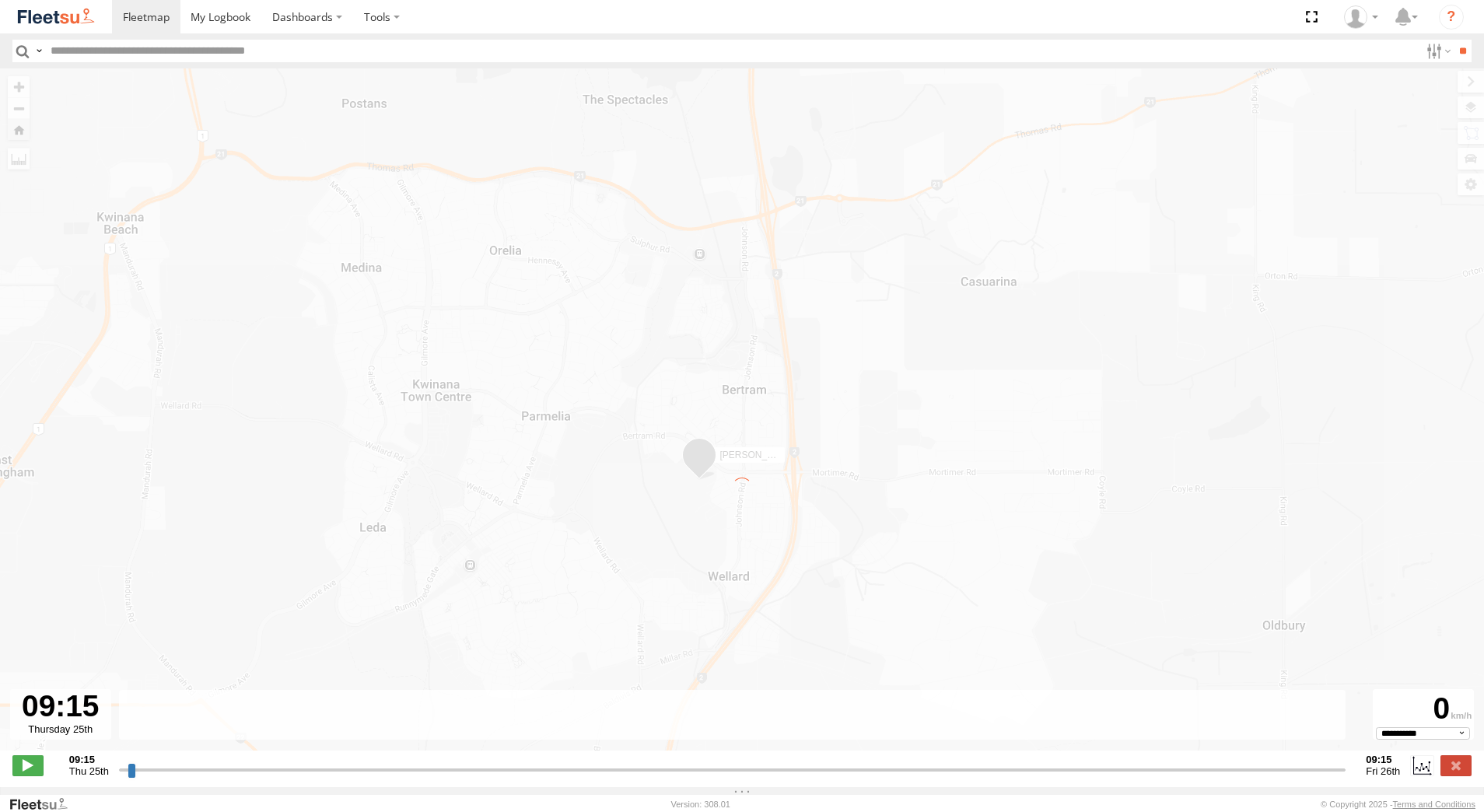
type input "**********"
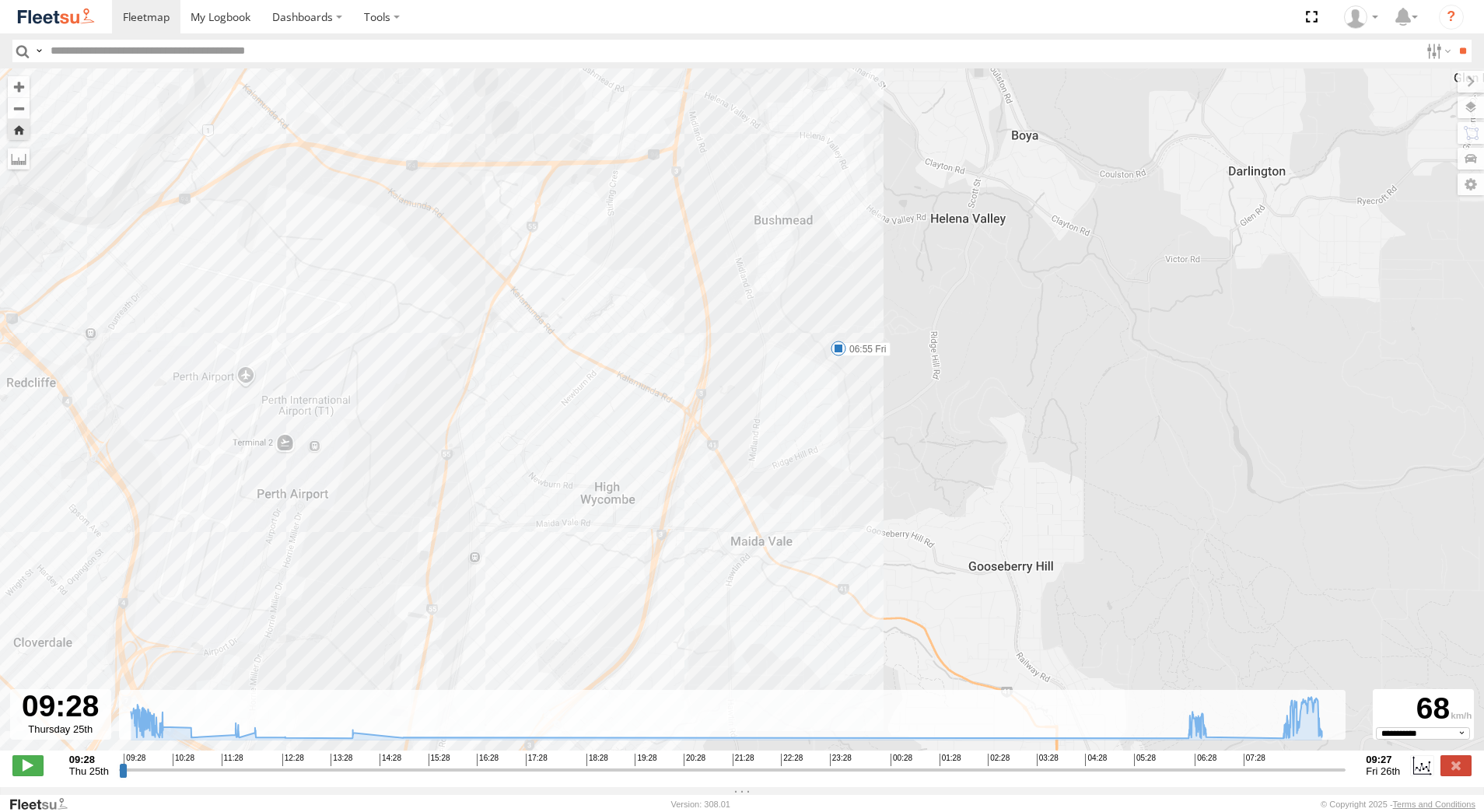
click at [840, 356] on span at bounding box center [838, 348] width 16 height 16
click at [868, 497] on div "[PERSON_NAME] - 1IJS864 09:32 Thu 09:33 Thu 09:43 Thu 06:55 Fri 09:17 Fri 7 06:…" at bounding box center [742, 417] width 1484 height 698
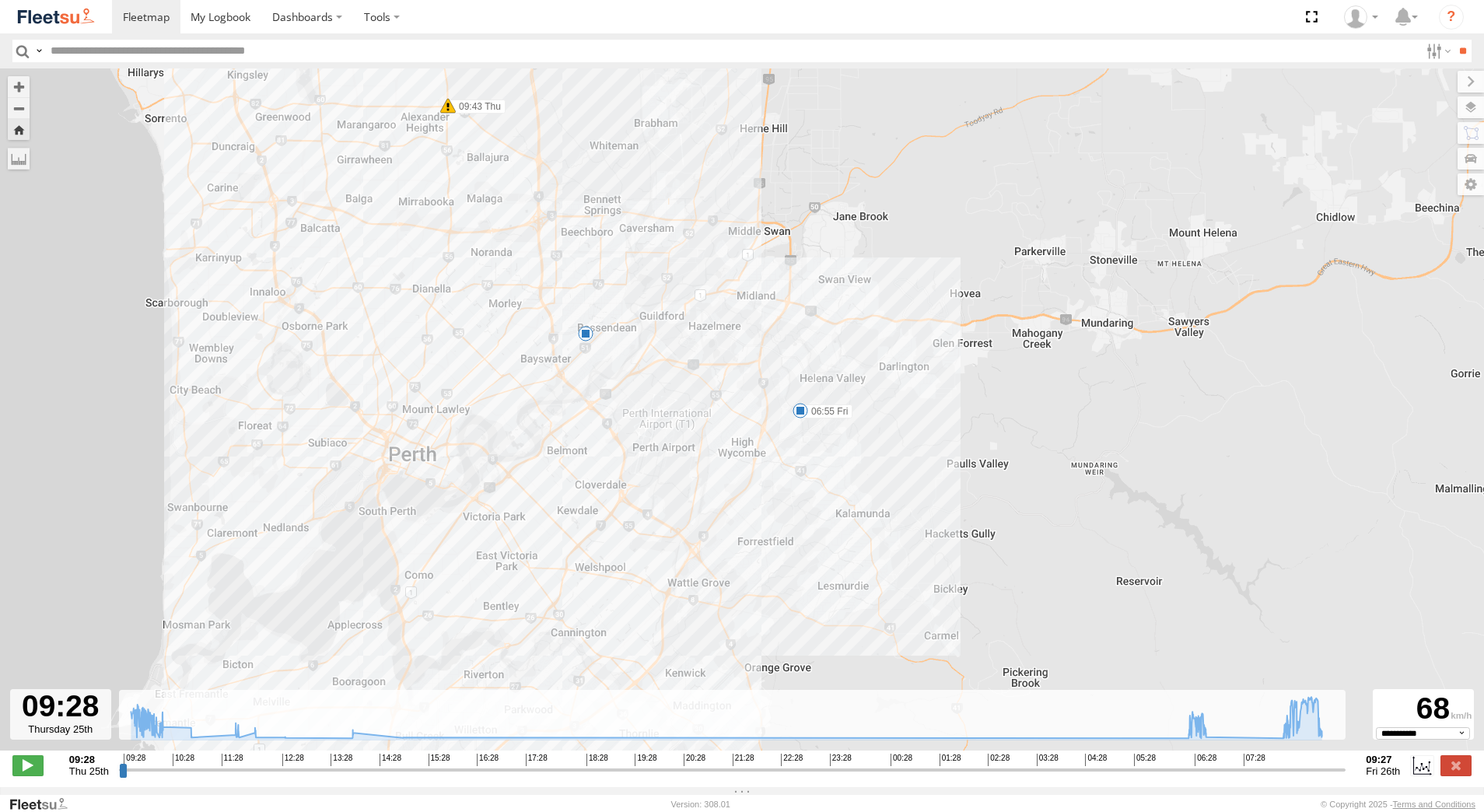
drag, startPoint x: 757, startPoint y: 566, endPoint x: 836, endPoint y: 336, distance: 243.2
click at [829, 355] on div "[PERSON_NAME] - 1IJS864 09:32 Thu 09:33 Thu 09:43 Thu 06:55 Fri 09:17 Fri 7" at bounding box center [742, 417] width 1484 height 698
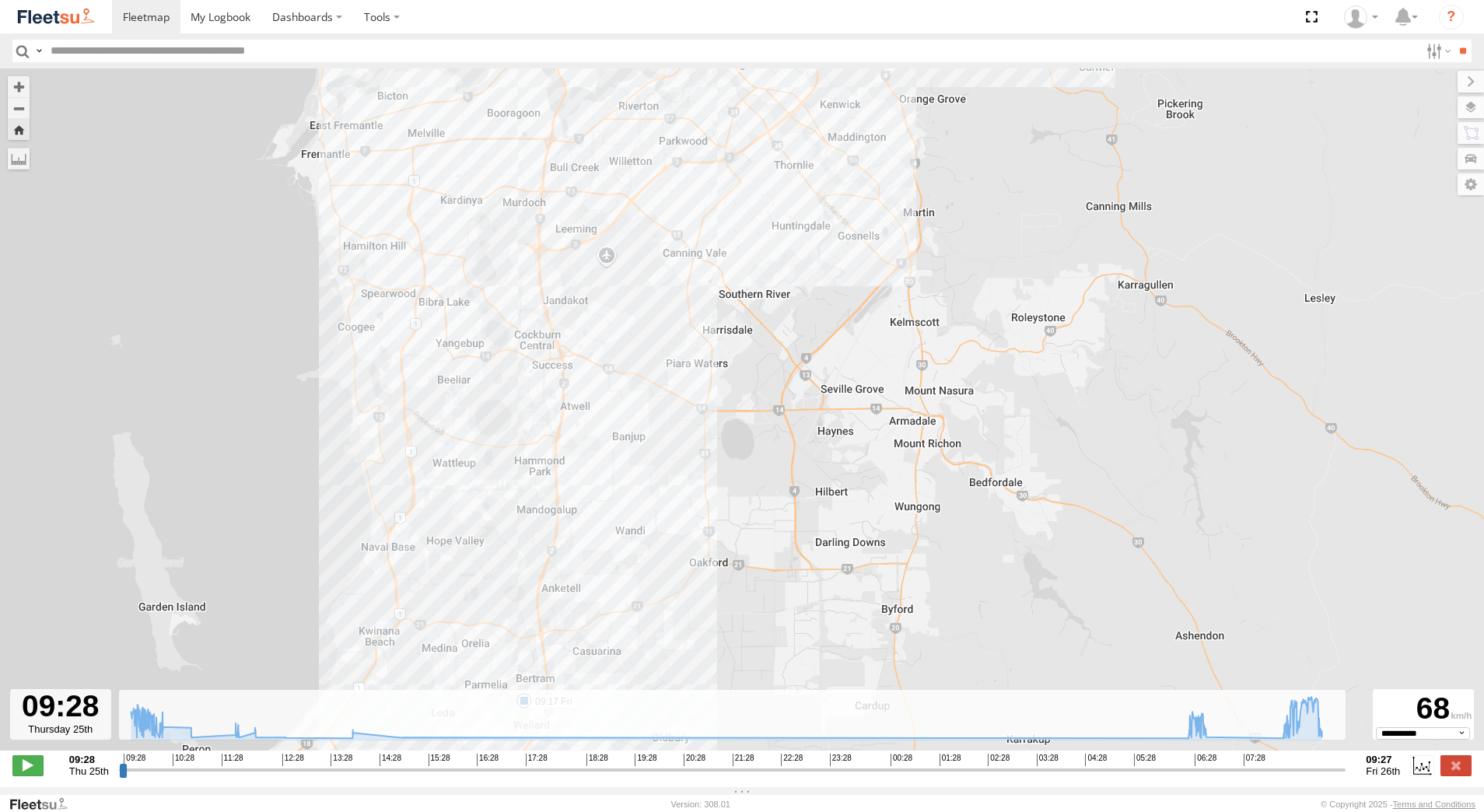
drag, startPoint x: 617, startPoint y: 363, endPoint x: 617, endPoint y: 276, distance: 87.0
click at [617, 305] on div "[PERSON_NAME] - 1IJS864 09:32 Thu 09:33 Thu 09:43 Thu 06:55 Fri 09:17 Fri 7" at bounding box center [742, 417] width 1484 height 698
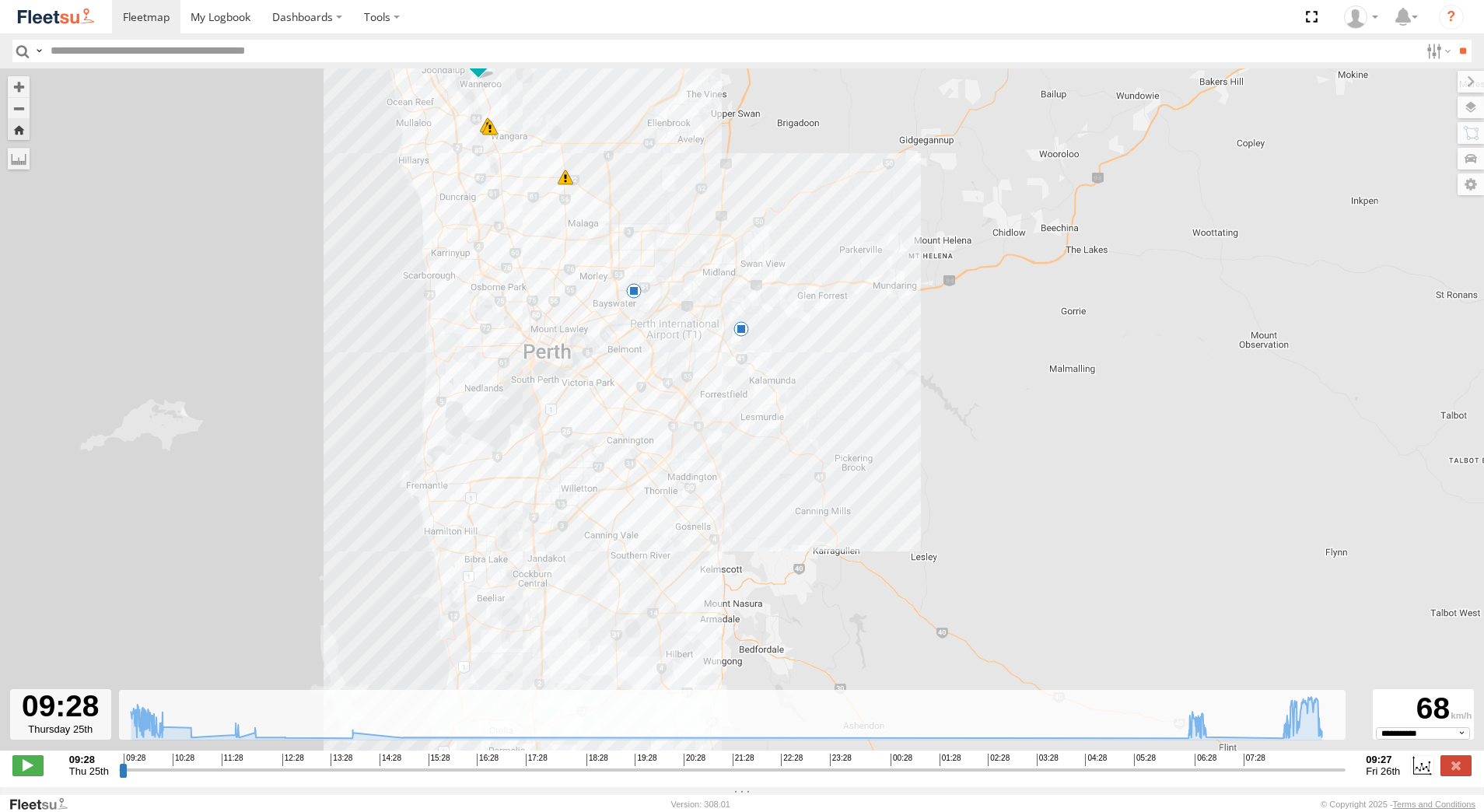
drag, startPoint x: 835, startPoint y: 271, endPoint x: 758, endPoint y: 502, distance: 243.5
click at [758, 502] on div "[PERSON_NAME] - 1IJS864 09:32 Thu 09:33 Thu 09:43 Thu 06:55 Fri 09:17 Fri 7" at bounding box center [742, 417] width 1484 height 698
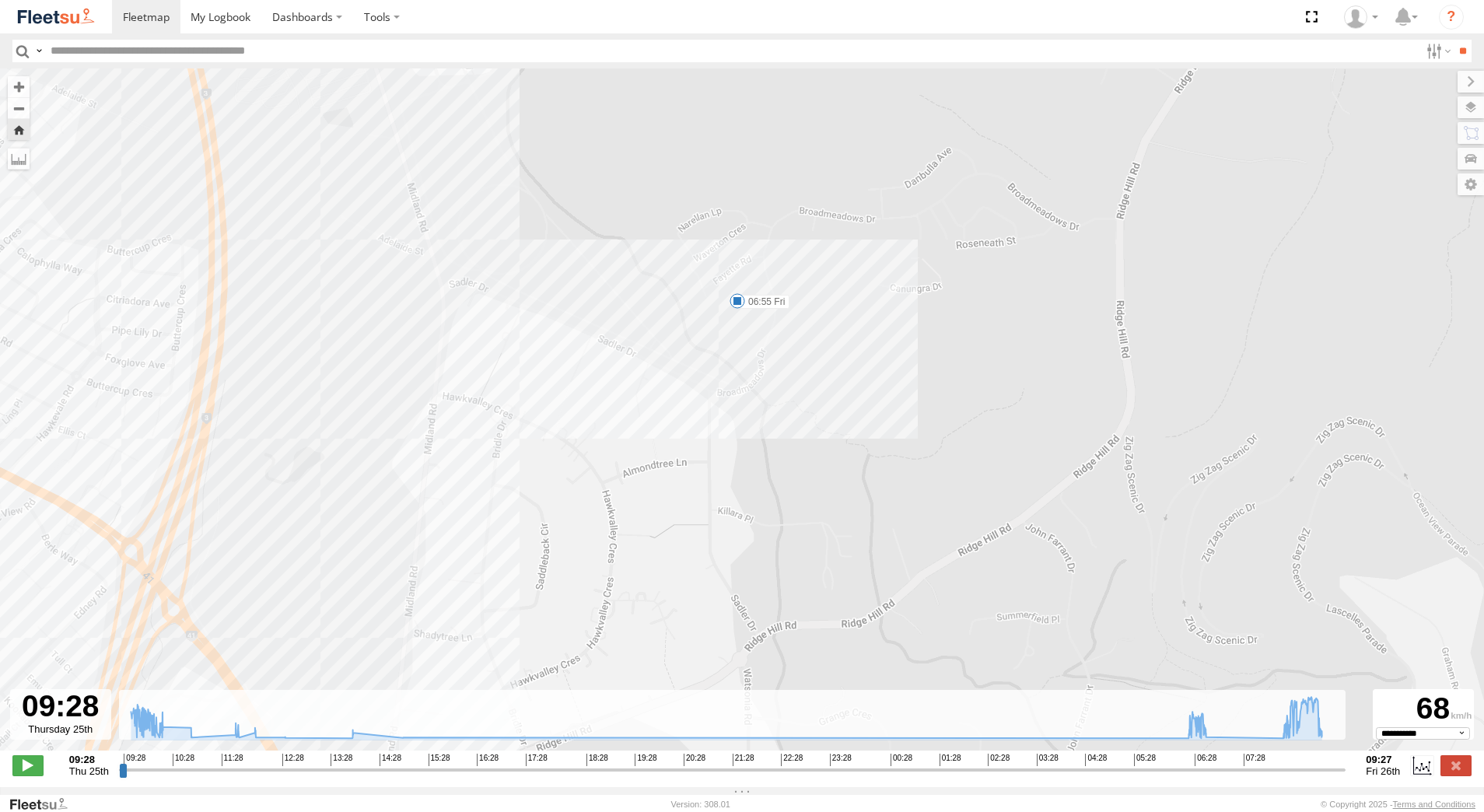
drag, startPoint x: 568, startPoint y: 398, endPoint x: 719, endPoint y: 488, distance: 175.8
click at [719, 488] on div "[PERSON_NAME] - 1IJS864 09:32 Thu 09:33 Thu 09:43 Thu 06:55 Fri 09:17 Fri" at bounding box center [742, 417] width 1484 height 698
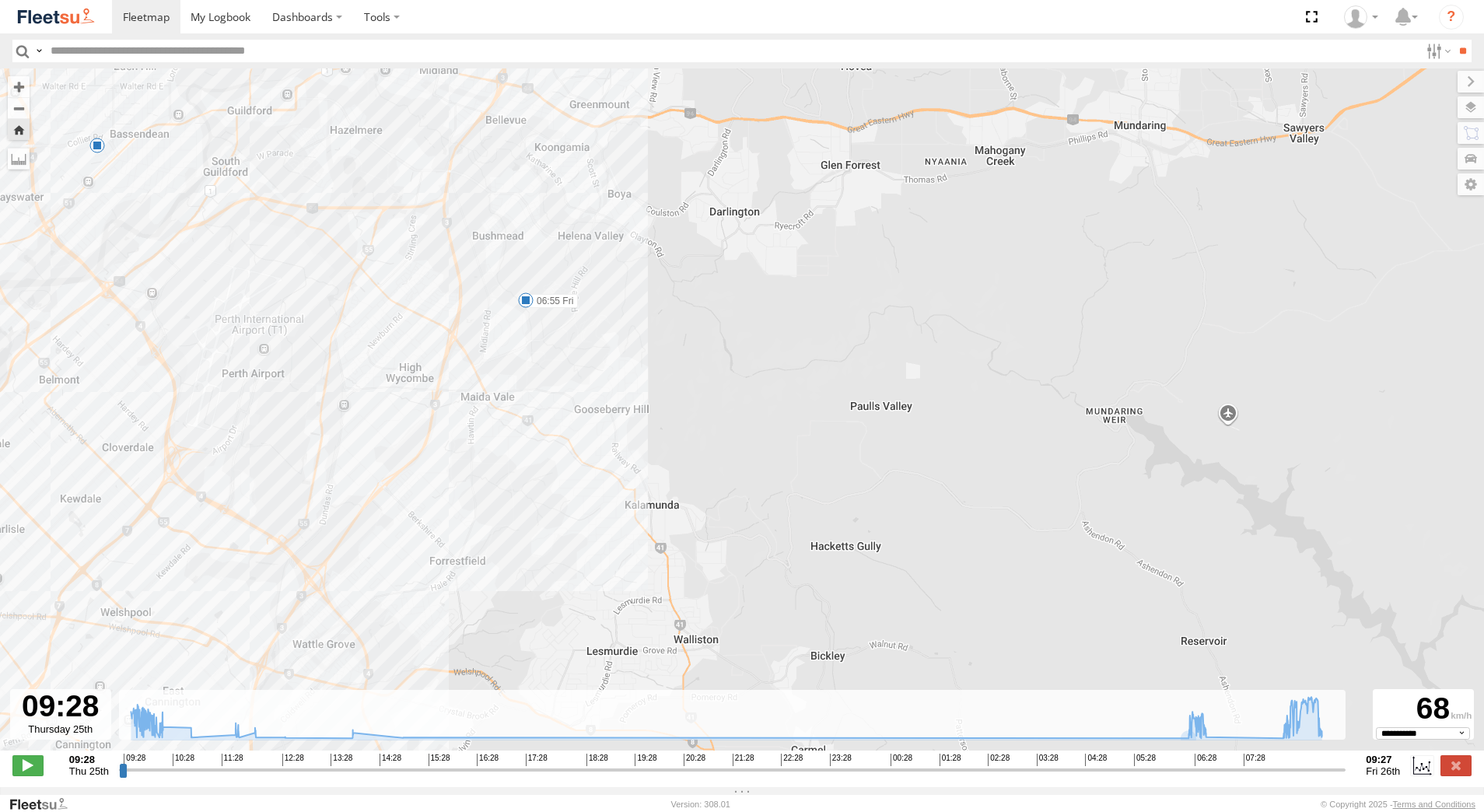
drag, startPoint x: 520, startPoint y: 597, endPoint x: 560, endPoint y: 324, distance: 275.9
click at [559, 324] on div "[PERSON_NAME] - 1IJS864 09:32 Thu 09:33 Thu 09:43 Thu 06:55 Fri 09:17 Fri 7" at bounding box center [742, 417] width 1484 height 698
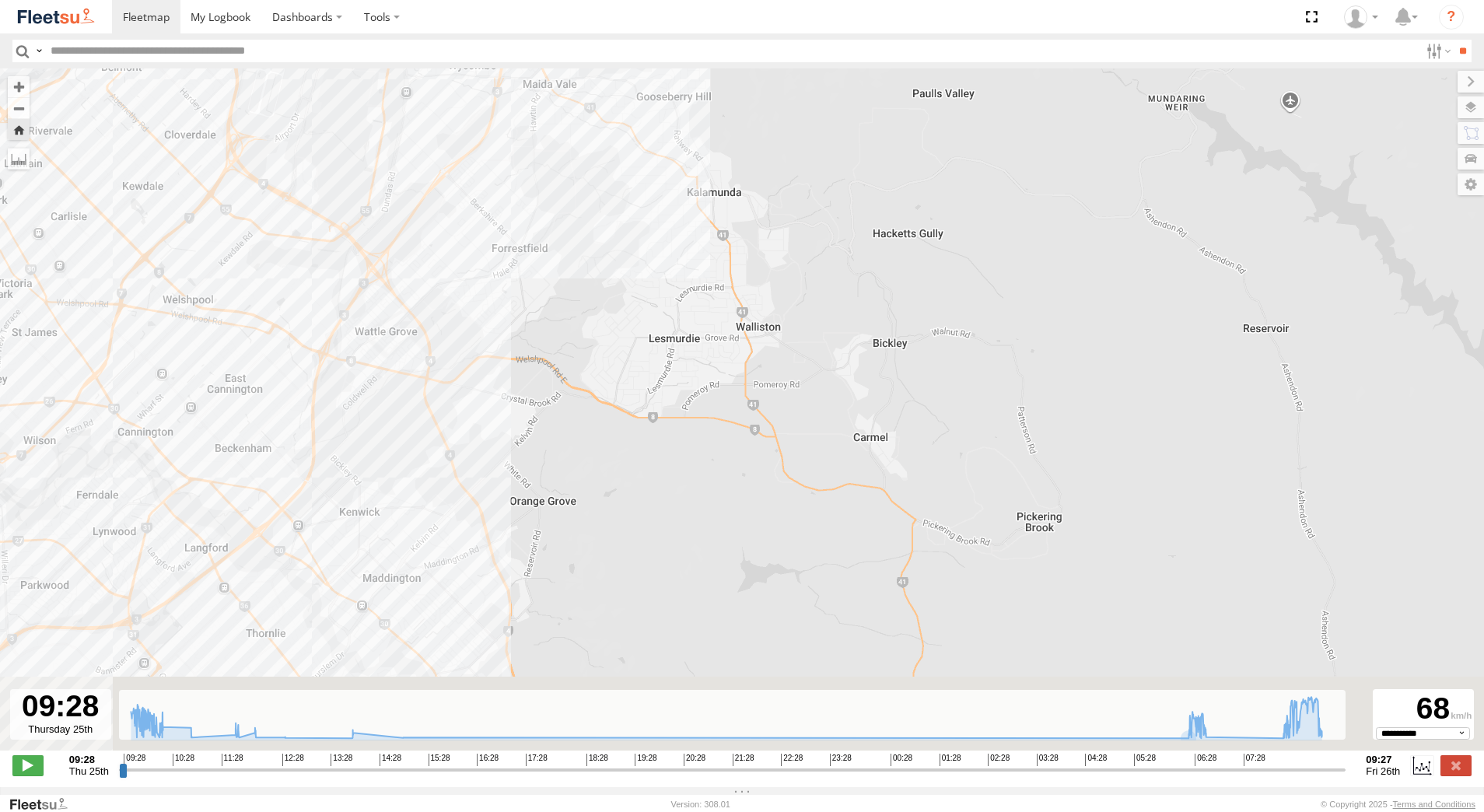
drag, startPoint x: 419, startPoint y: 581, endPoint x: 477, endPoint y: 291, distance: 295.7
click at [475, 297] on div "[PERSON_NAME] - 1IJS864 09:32 Thu 09:33 Thu 09:43 Thu 06:55 Fri 09:17 Fri 7" at bounding box center [742, 417] width 1484 height 698
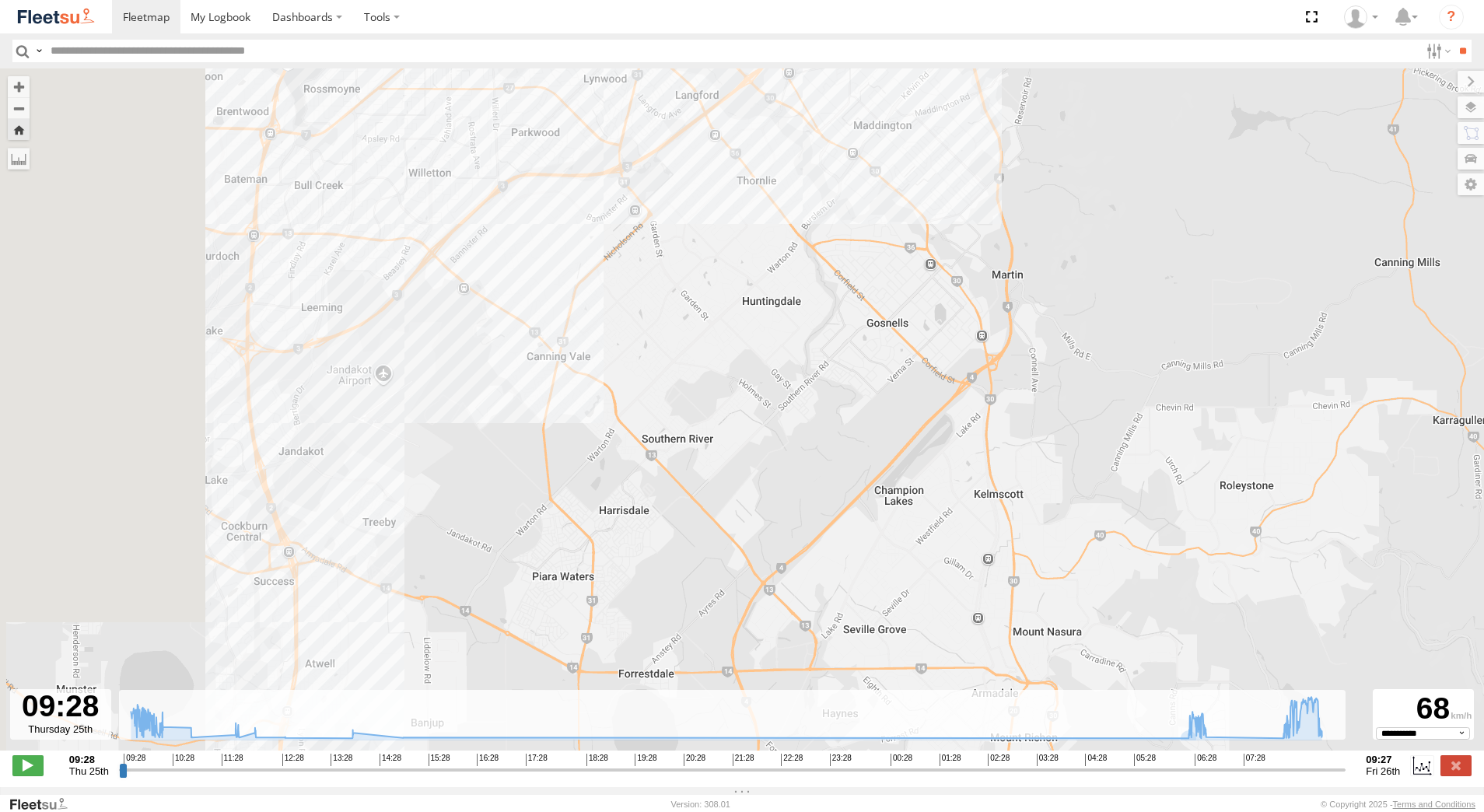
drag, startPoint x: 198, startPoint y: 428, endPoint x: 636, endPoint y: 282, distance: 461.7
click at [636, 282] on div "[PERSON_NAME] - 1IJS864 09:32 Thu 09:33 Thu 09:43 Thu 06:55 Fri 09:17 Fri 7" at bounding box center [742, 417] width 1484 height 698
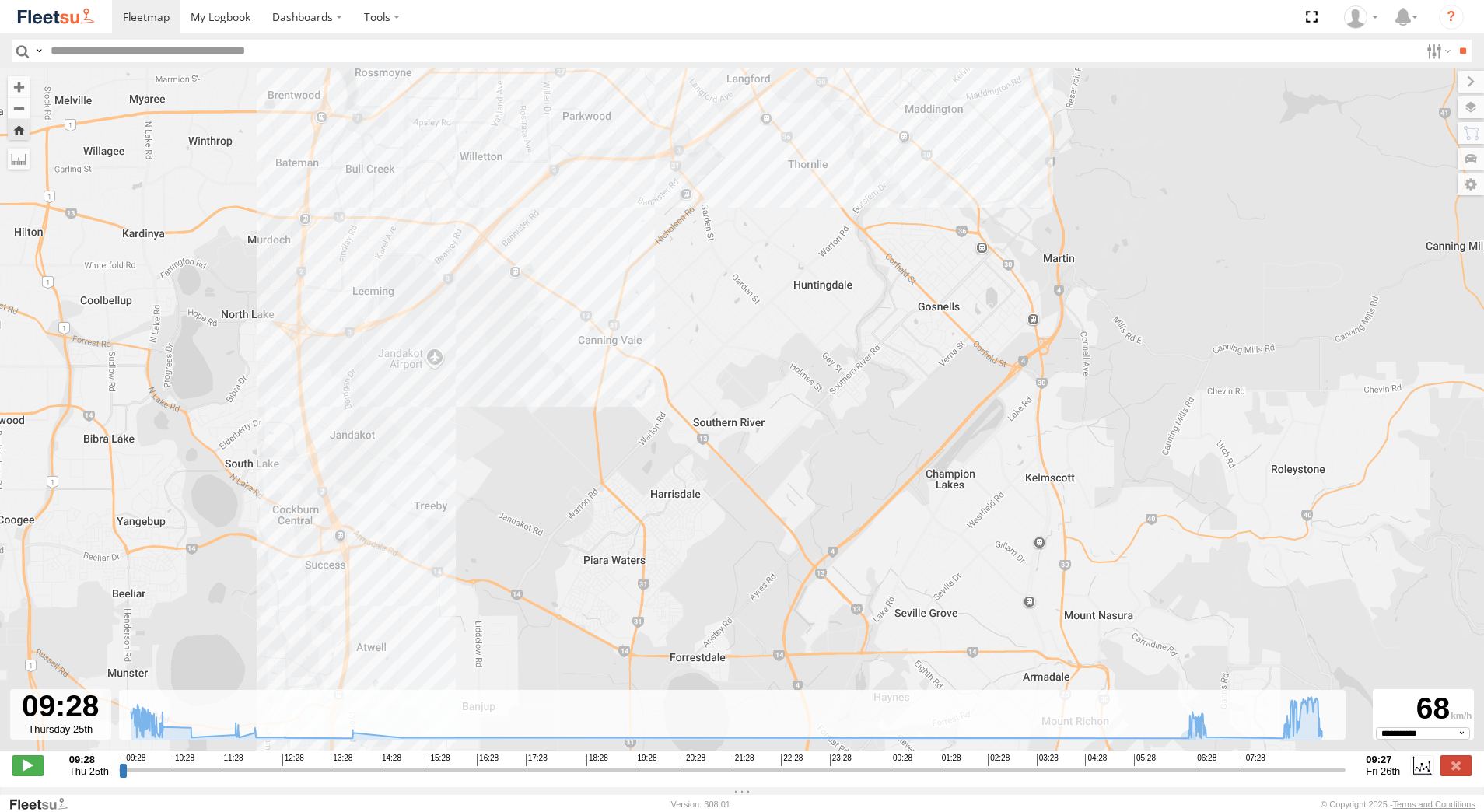
drag, startPoint x: 518, startPoint y: 478, endPoint x: 464, endPoint y: 282, distance: 203.3
click at [464, 282] on div "[PERSON_NAME] - 1IJS864 09:32 Thu 09:33 Thu 09:43 Thu 06:55 Fri 09:17 Fri 7" at bounding box center [742, 417] width 1484 height 698
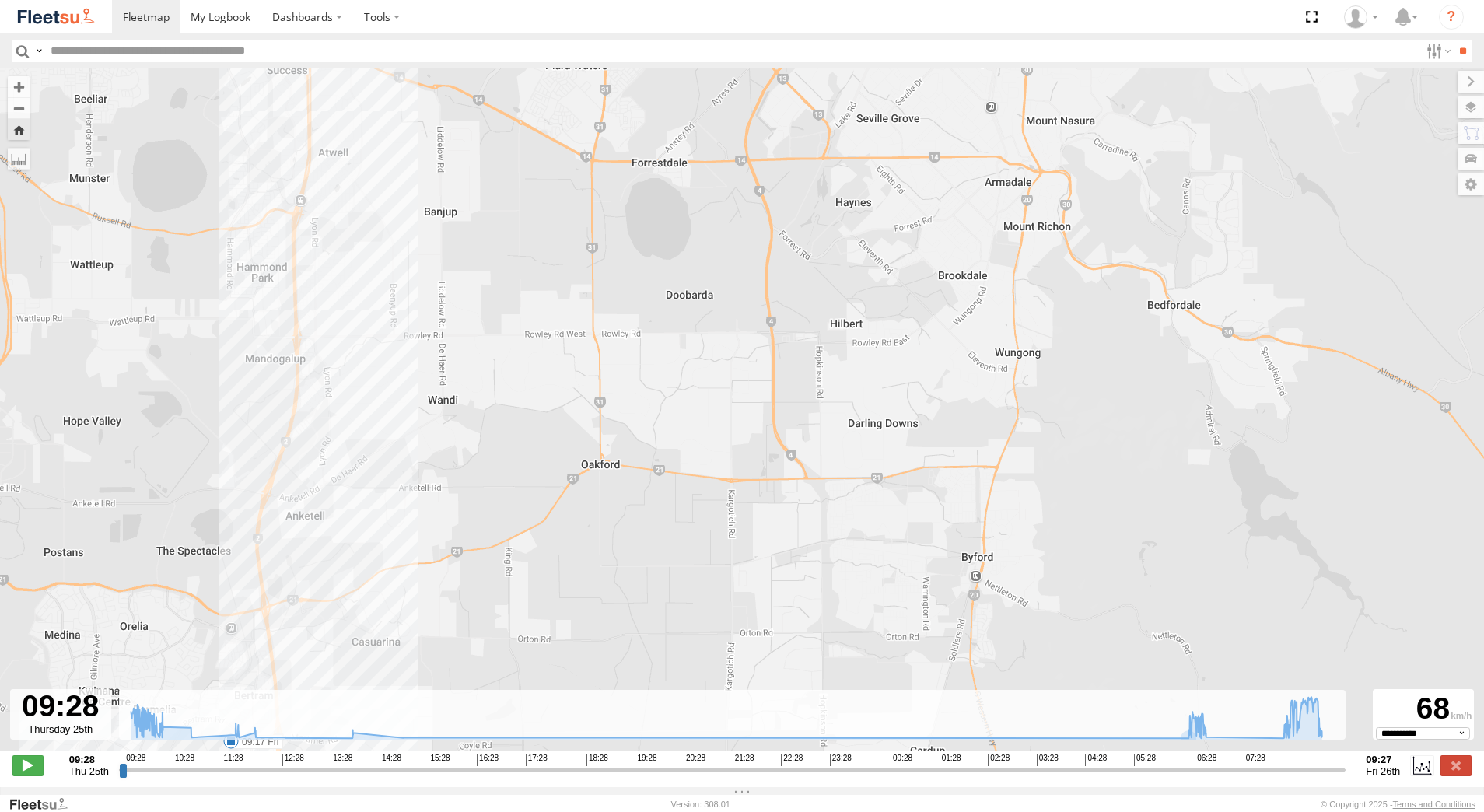
drag, startPoint x: 383, startPoint y: 597, endPoint x: 420, endPoint y: 278, distance: 321.1
click at [413, 320] on div "[PERSON_NAME] - 1IJS864 09:32 Thu 09:33 Thu 09:43 Thu 06:55 Fri 09:17 Fri 7" at bounding box center [742, 417] width 1484 height 698
